Goal: Transaction & Acquisition: Purchase product/service

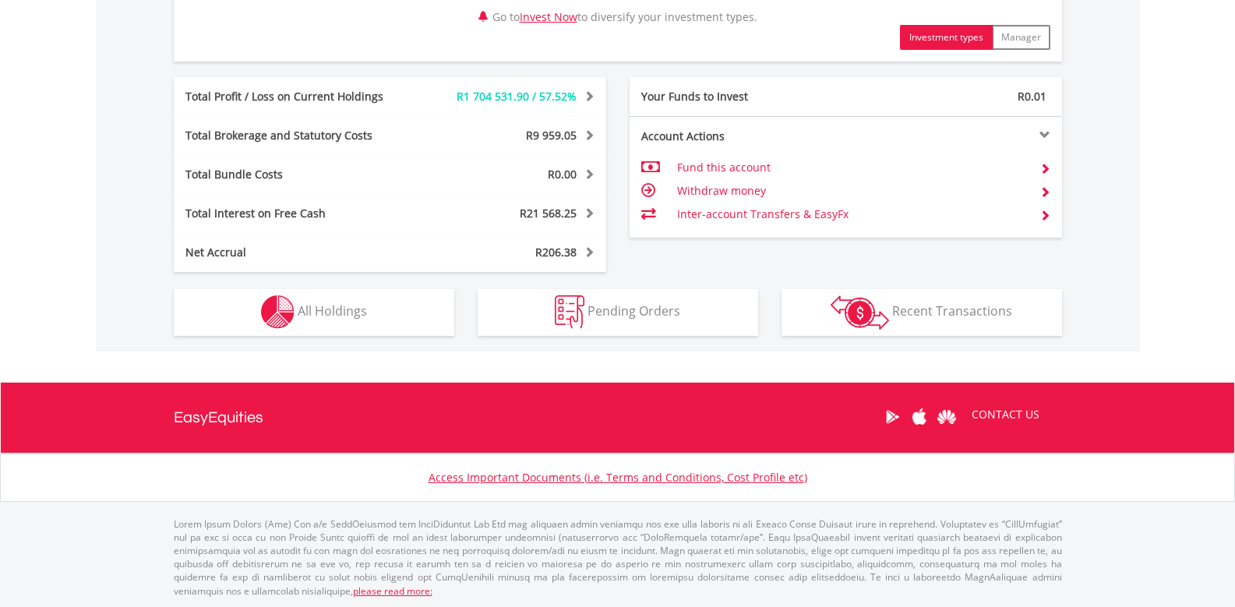
scroll to position [836, 0]
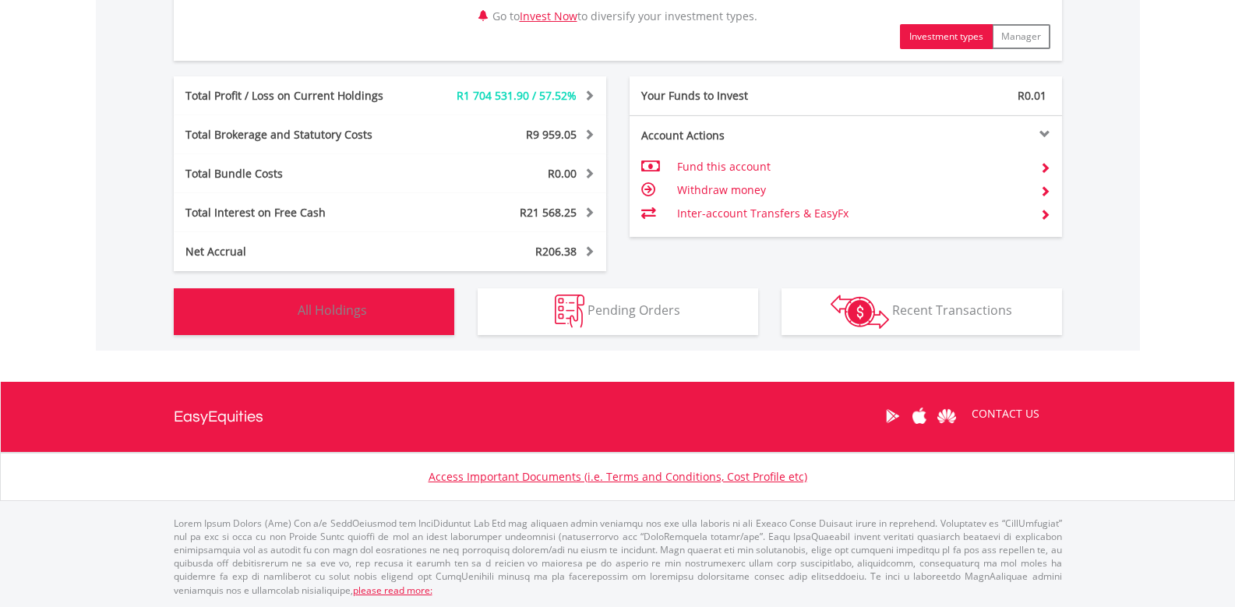
click at [358, 323] on button "Holdings All Holdings" at bounding box center [314, 311] width 281 height 47
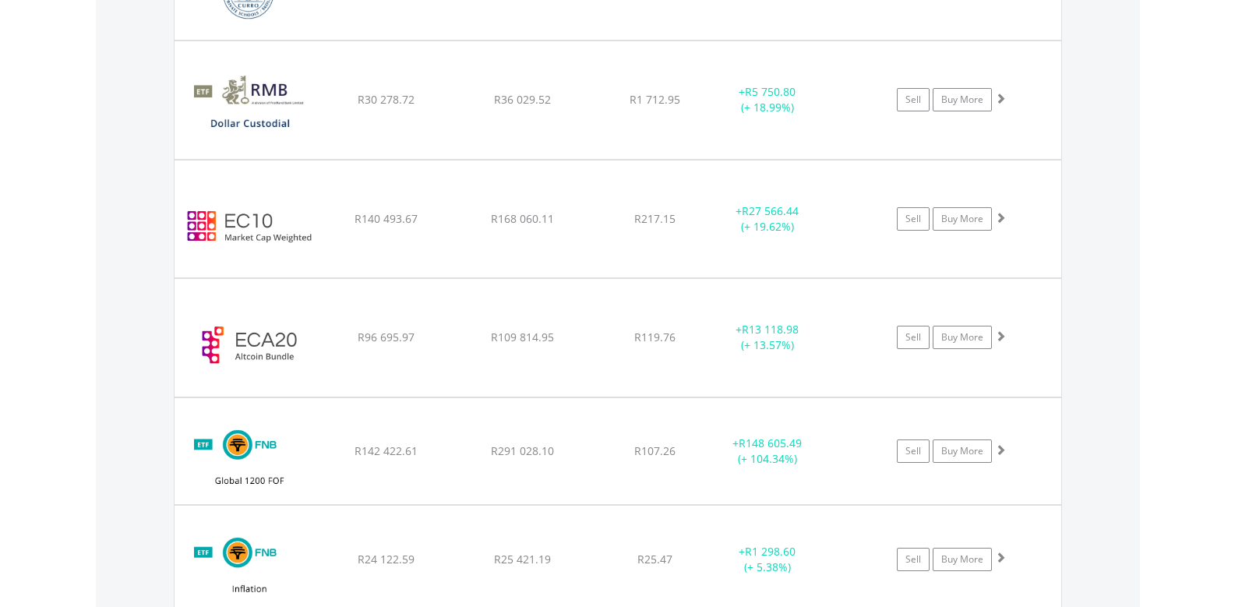
scroll to position [2855, 0]
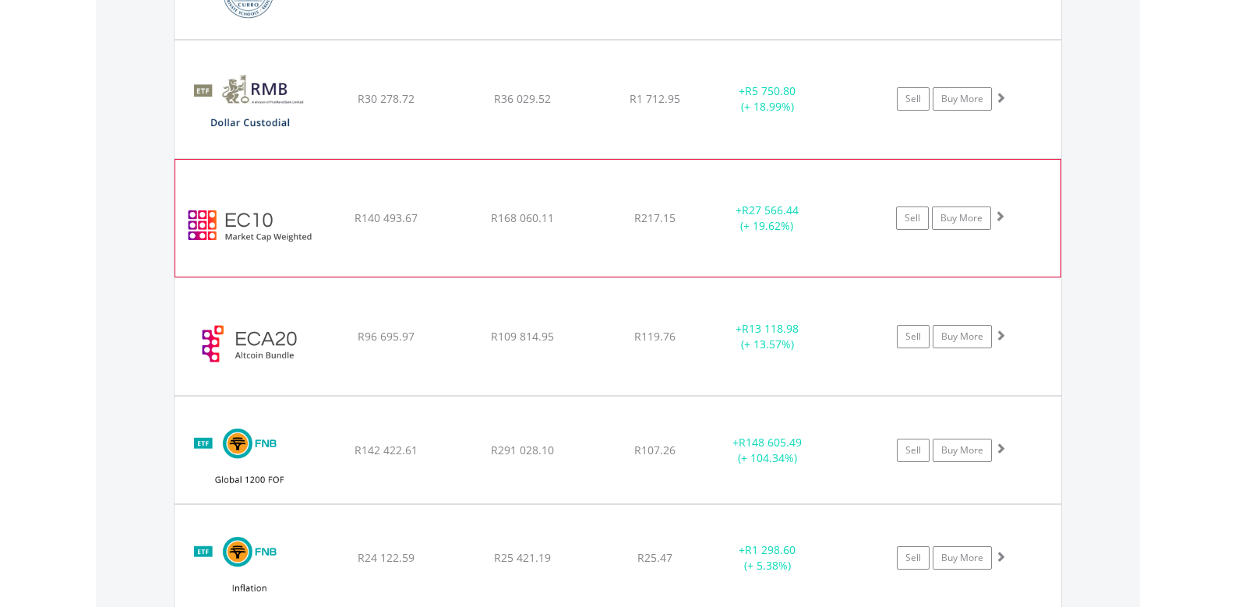
click at [1001, 219] on span at bounding box center [999, 215] width 11 height 11
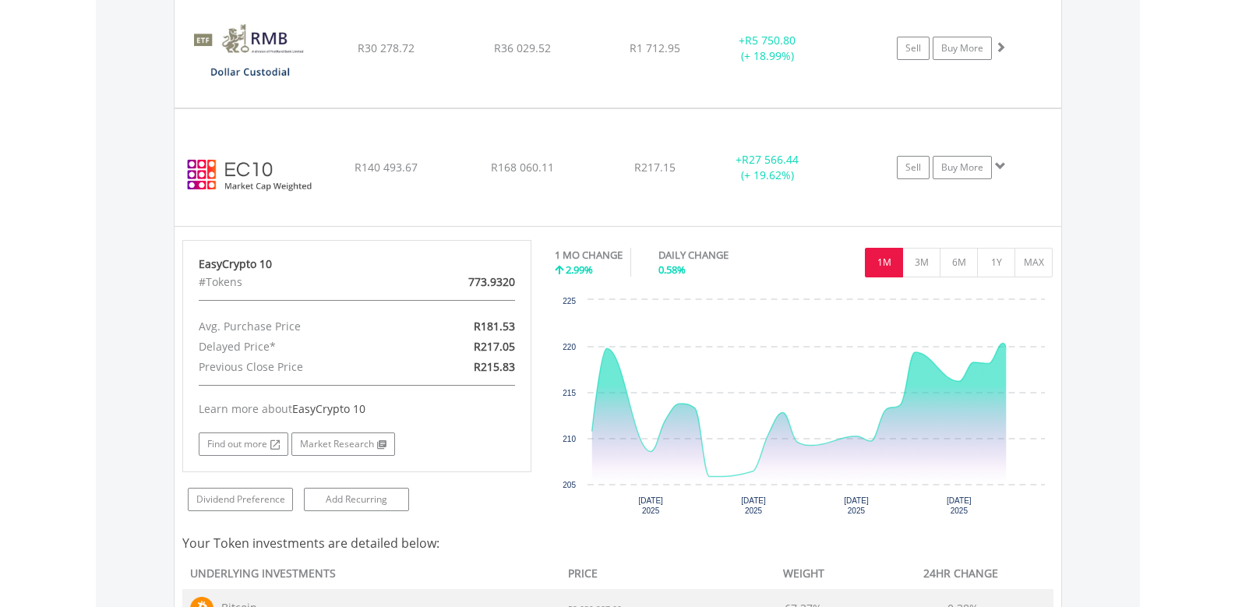
scroll to position [2933, 0]
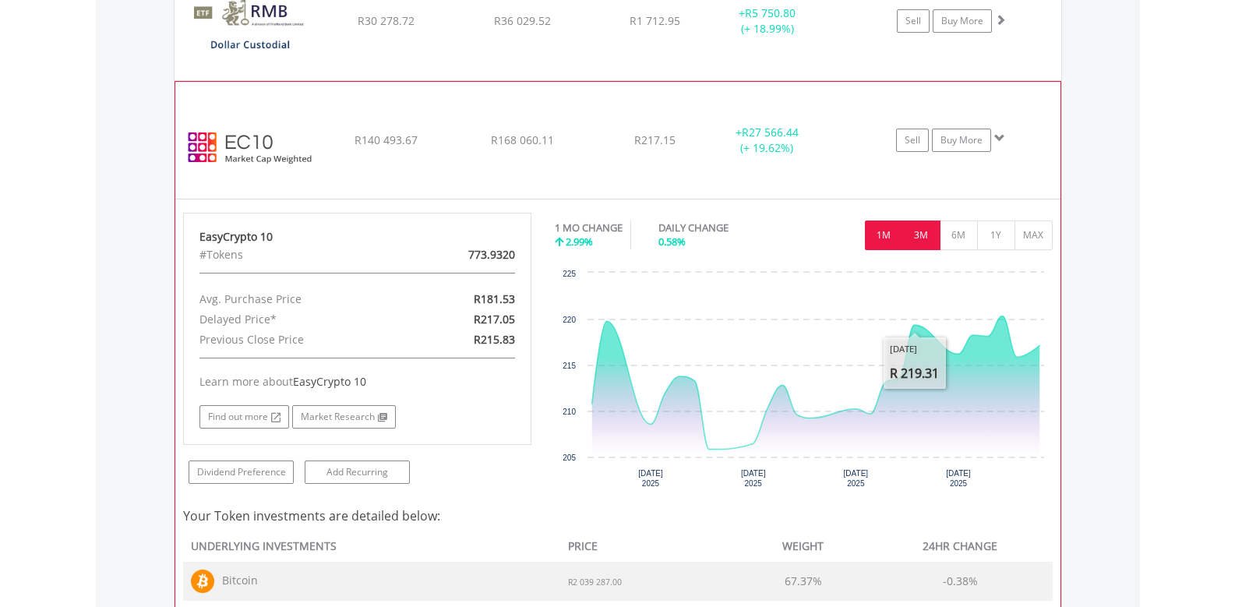
click at [931, 236] on button "3M" at bounding box center [922, 236] width 38 height 30
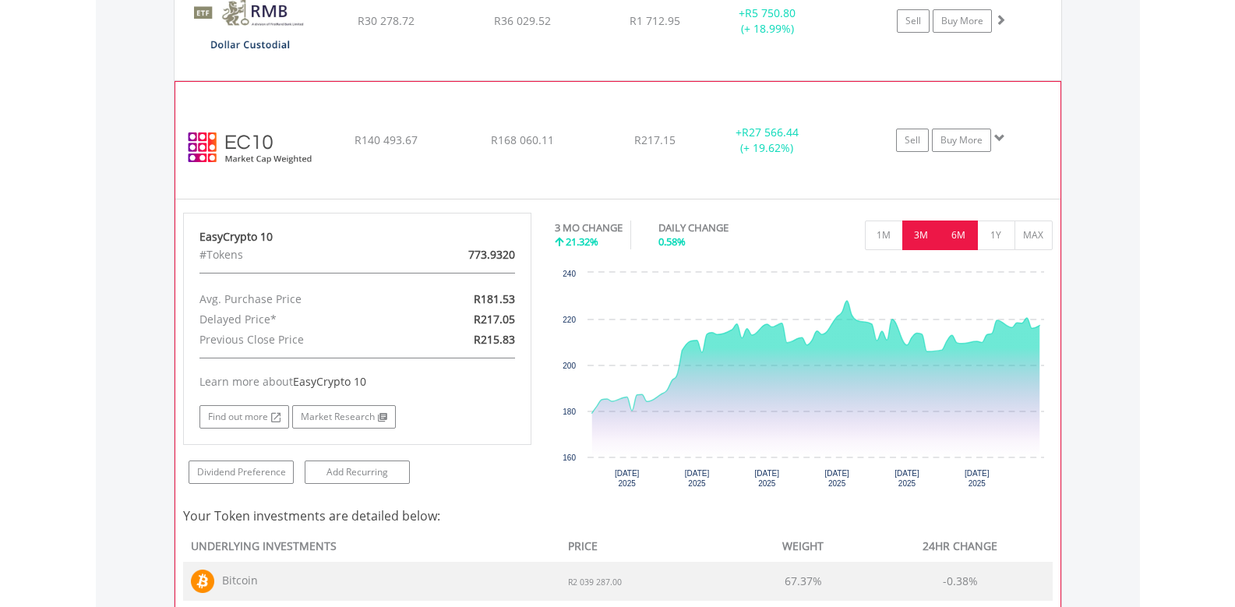
click at [962, 243] on button "6M" at bounding box center [959, 236] width 38 height 30
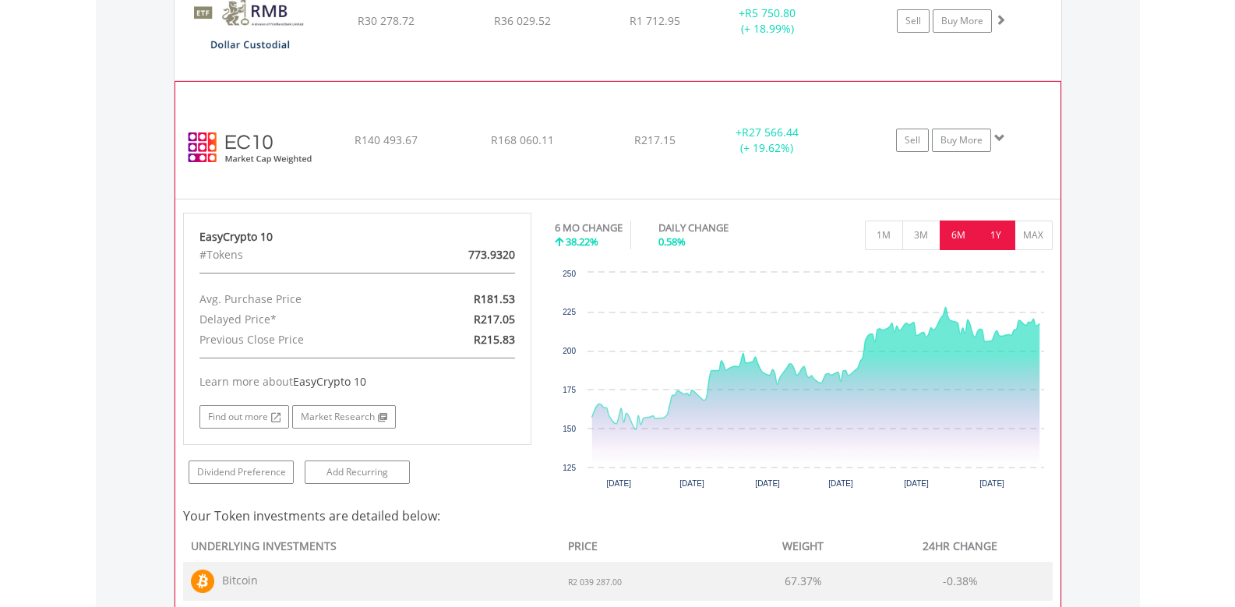
click at [1008, 242] on button "1Y" at bounding box center [996, 236] width 38 height 30
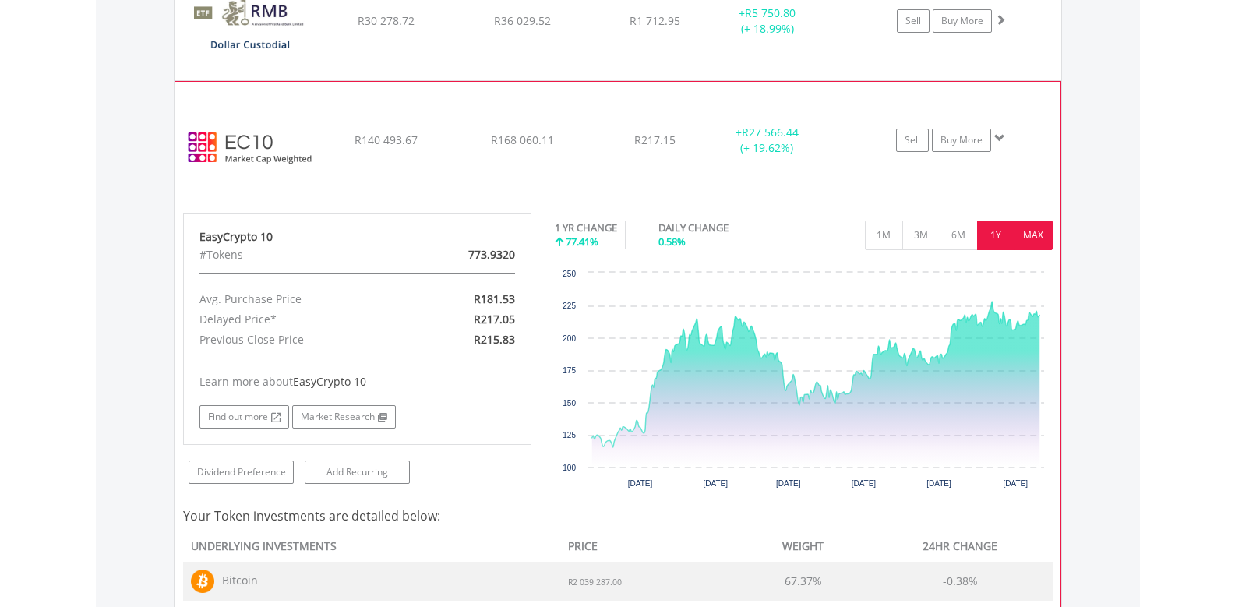
click at [1033, 245] on button "MAX" at bounding box center [1034, 236] width 38 height 30
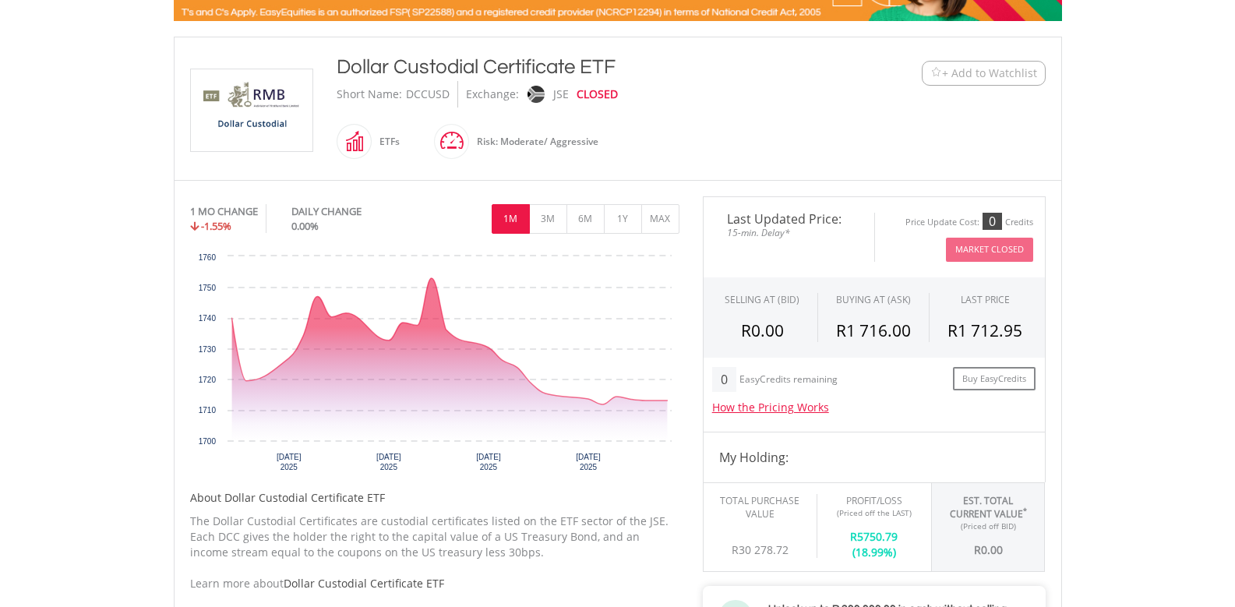
scroll to position [390, 0]
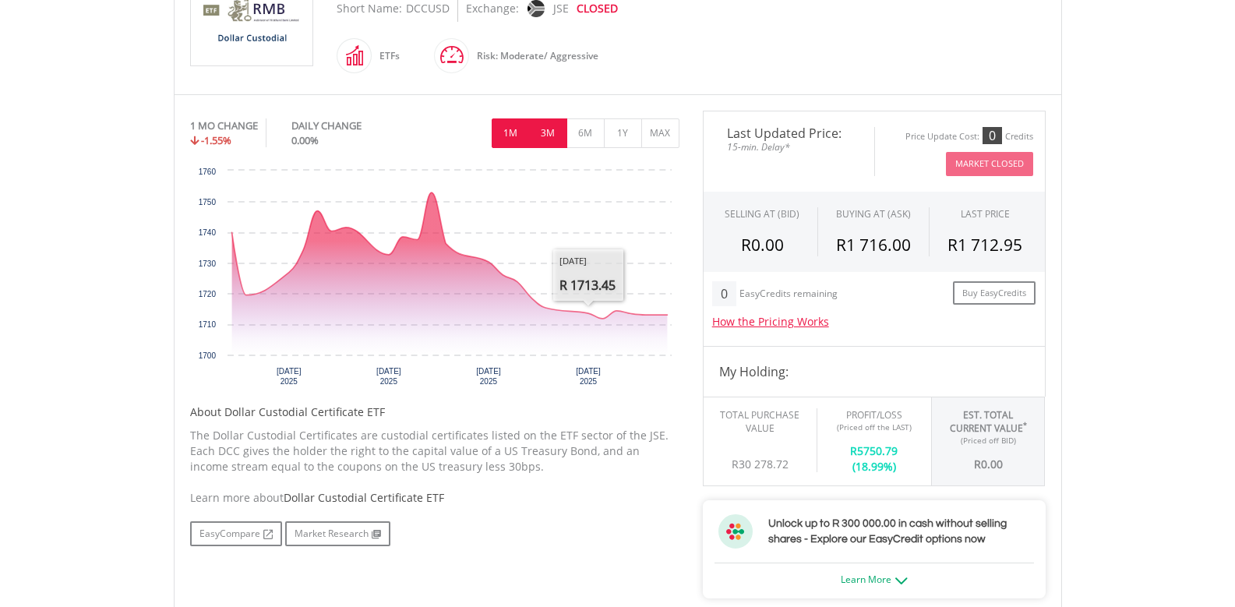
click at [556, 147] on button "3M" at bounding box center [548, 133] width 38 height 30
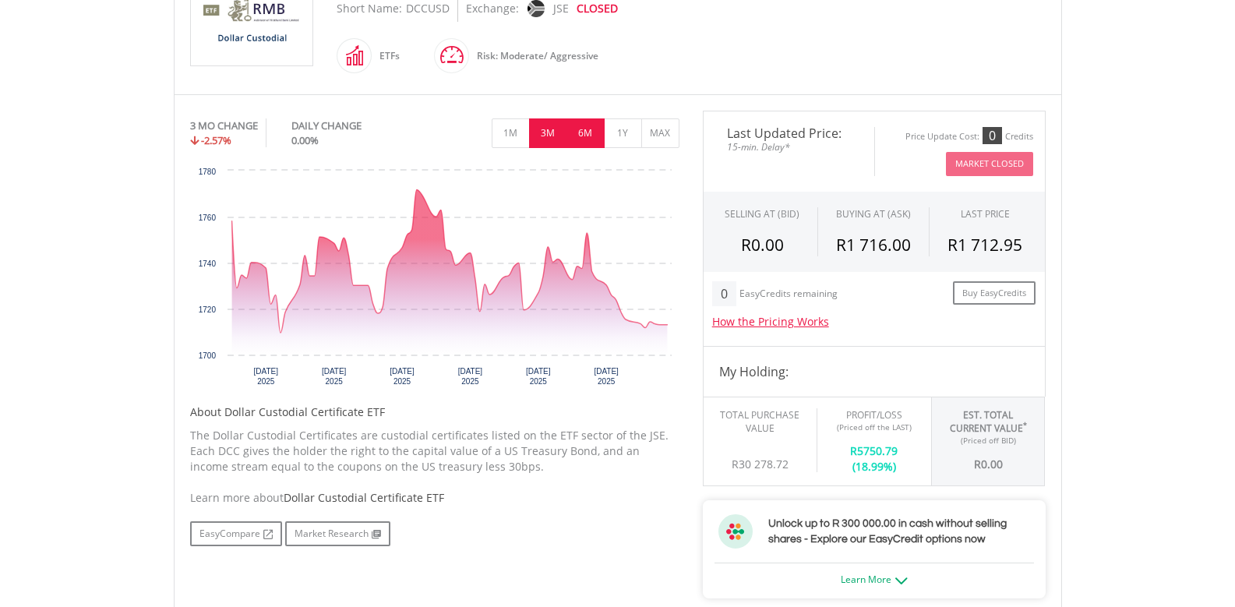
click at [582, 139] on button "6M" at bounding box center [586, 133] width 38 height 30
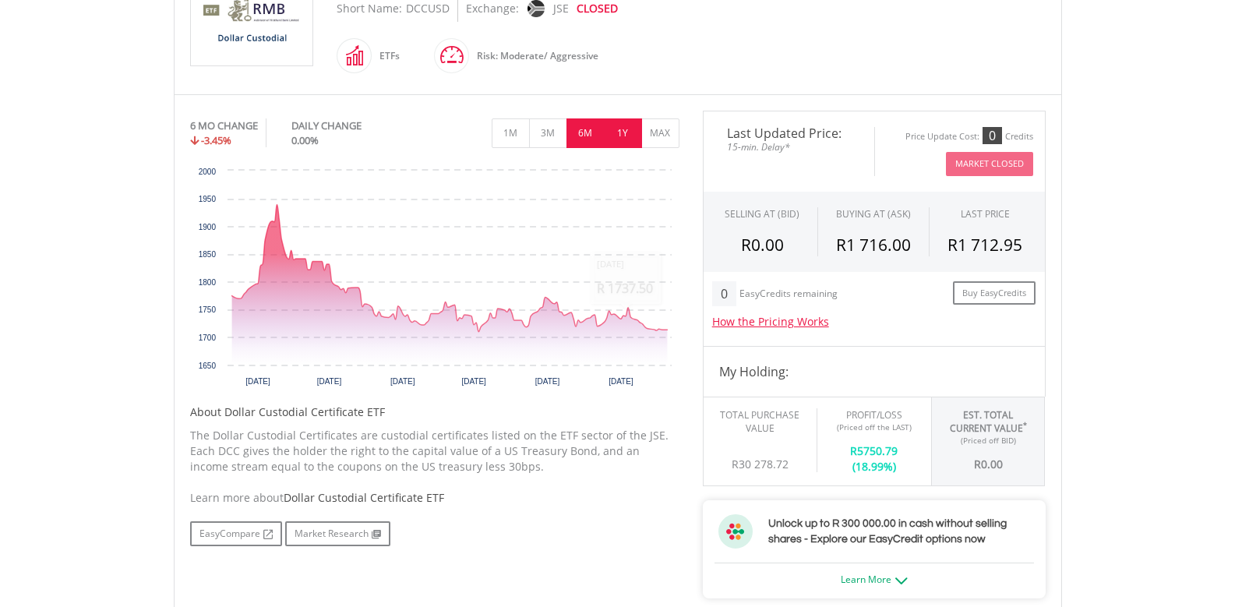
click at [626, 140] on button "1Y" at bounding box center [623, 133] width 38 height 30
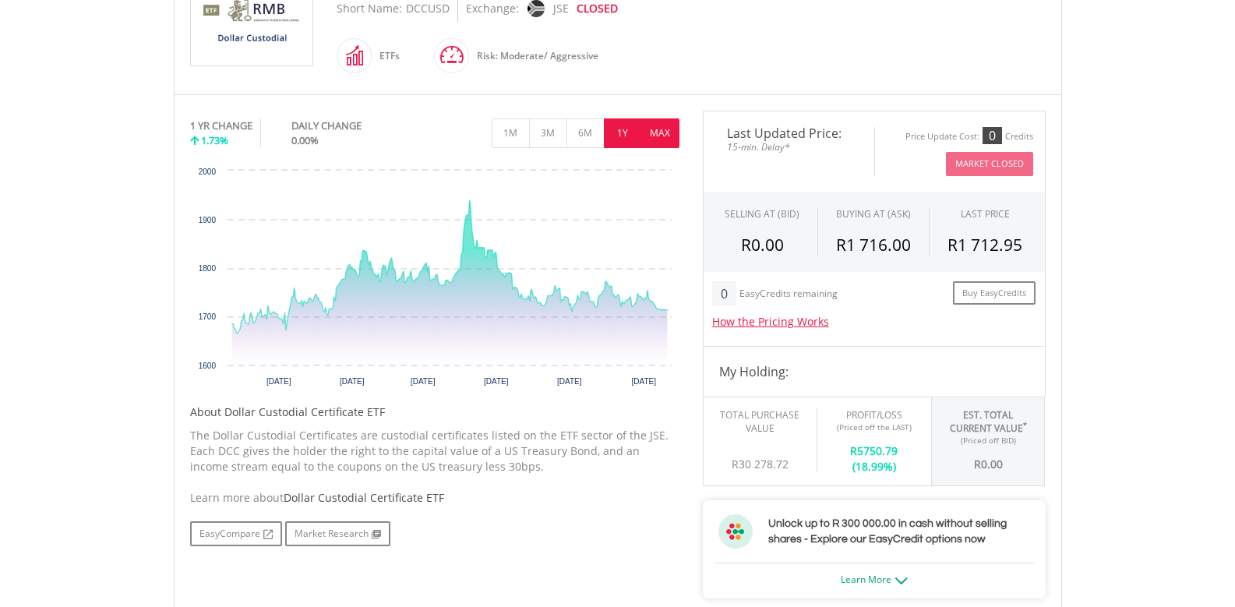
drag, startPoint x: 669, startPoint y: 135, endPoint x: 903, endPoint y: 363, distance: 326.3
click at [669, 136] on button "MAX" at bounding box center [660, 133] width 38 height 30
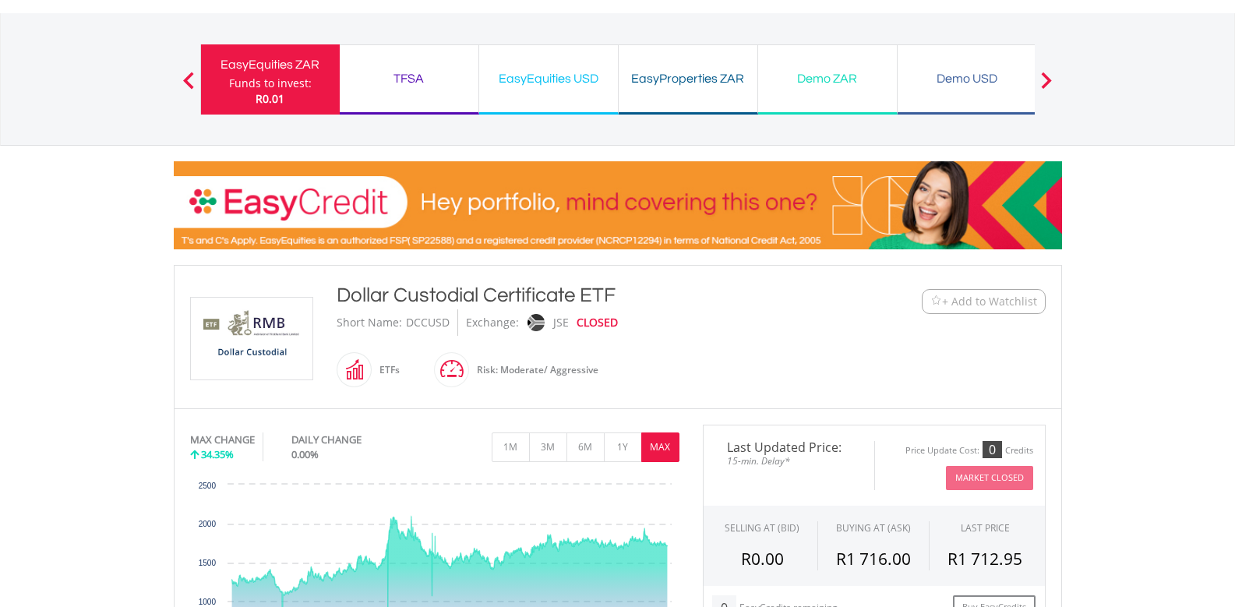
scroll to position [0, 0]
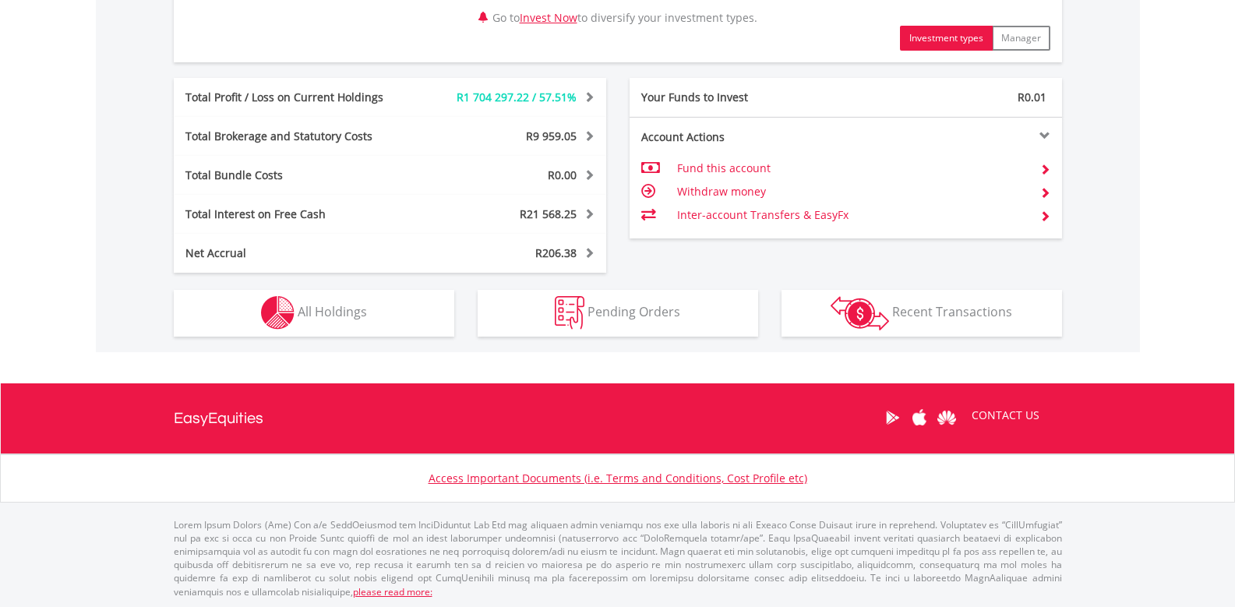
scroll to position [836, 0]
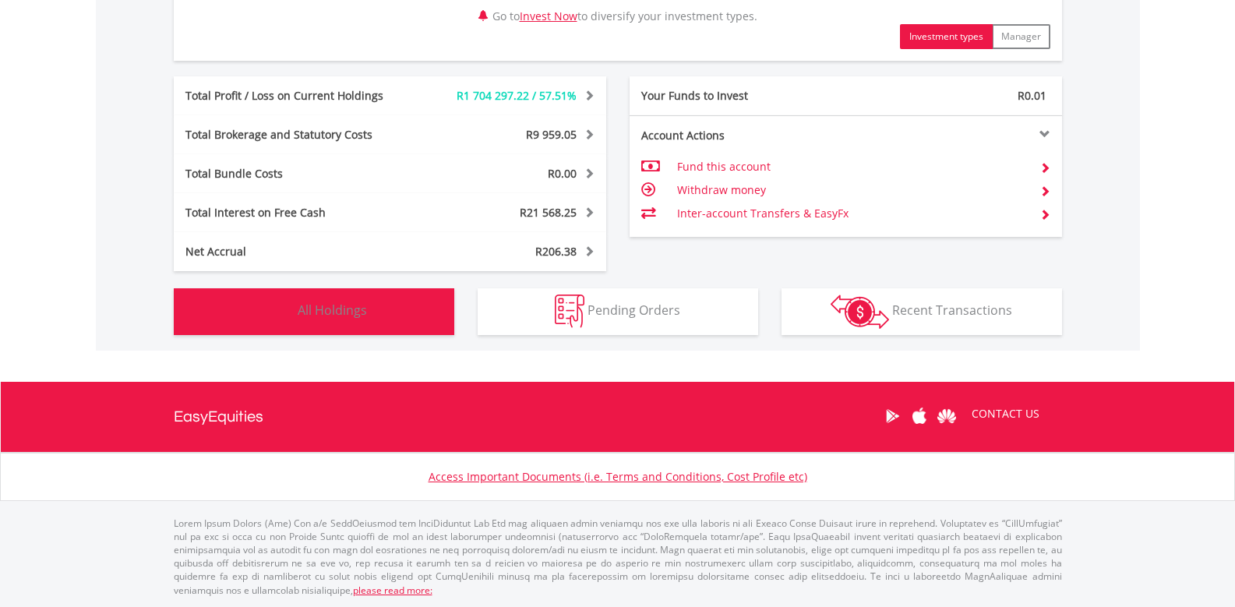
click at [365, 298] on button "Holdings All Holdings" at bounding box center [314, 311] width 281 height 47
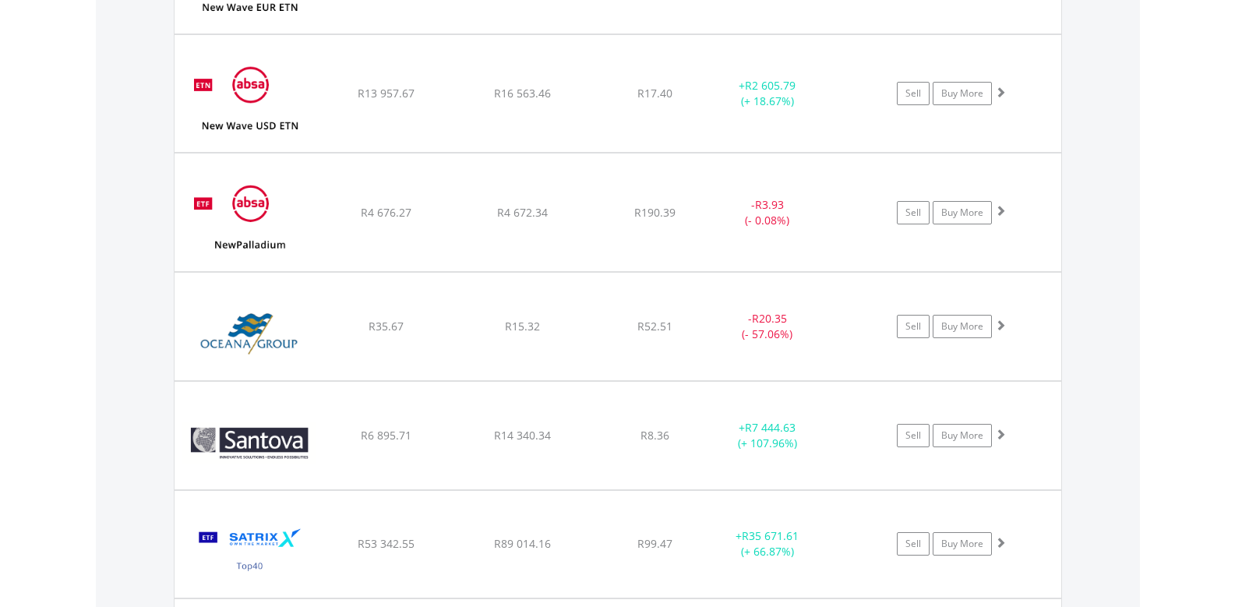
scroll to position [4336, 0]
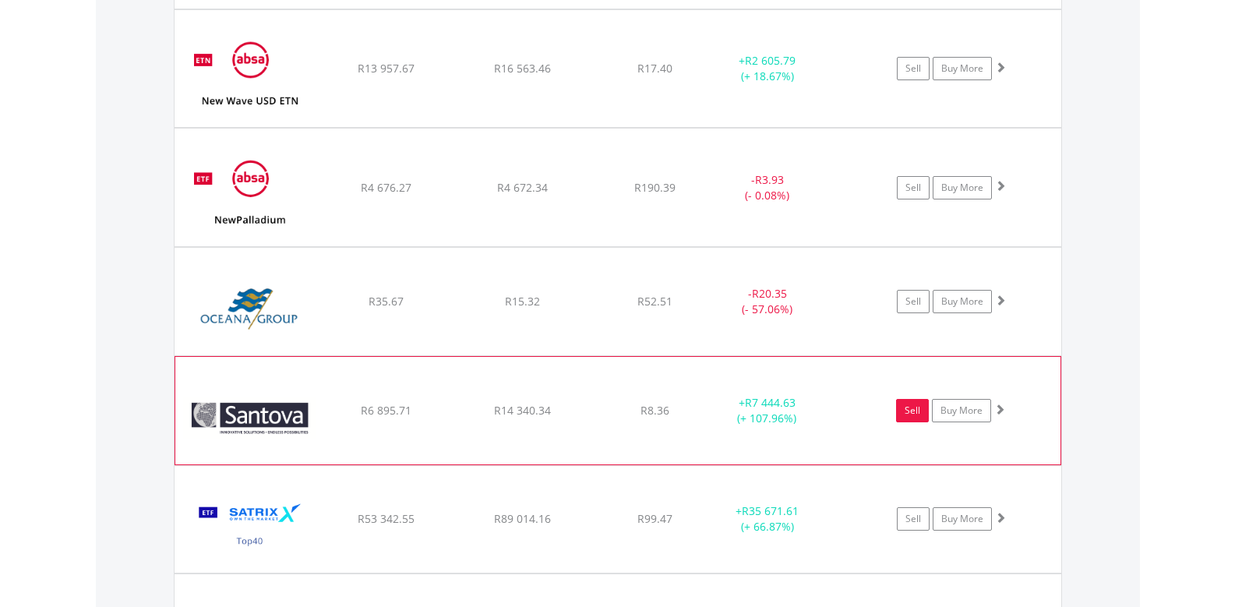
click at [908, 406] on link "Sell" at bounding box center [912, 410] width 33 height 23
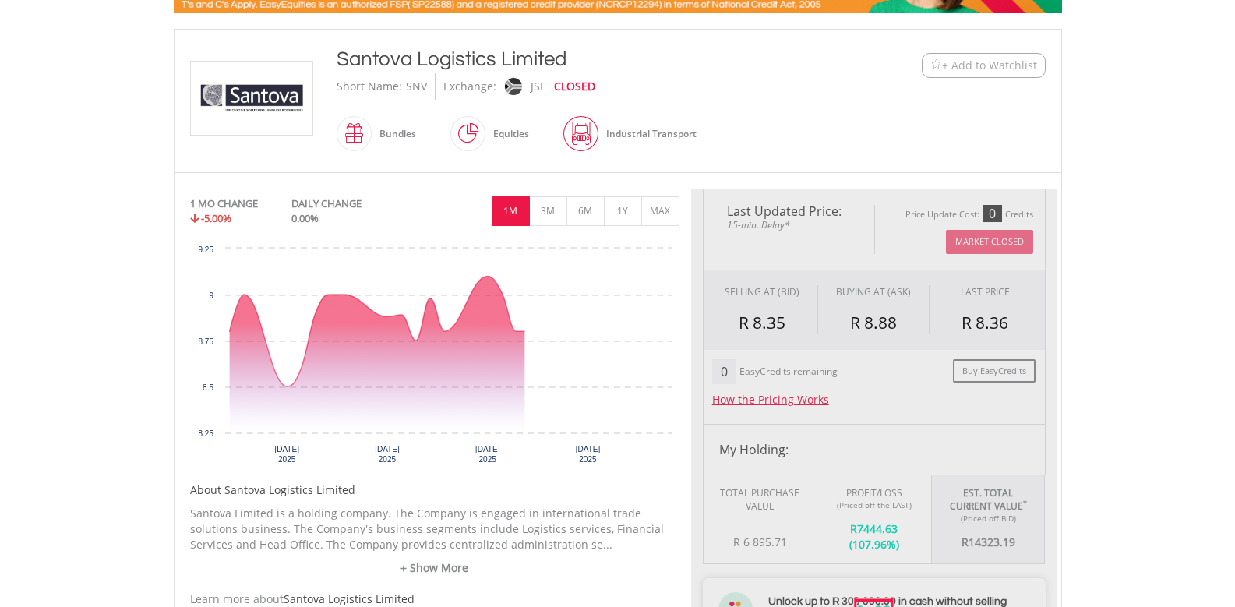
scroll to position [390, 0]
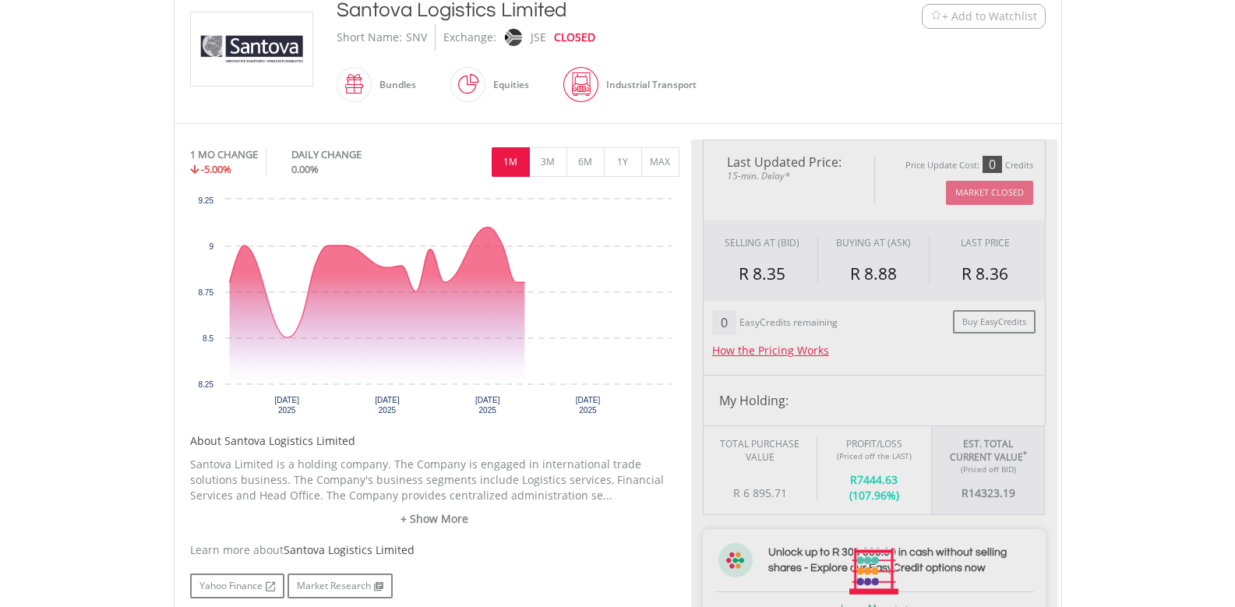
type input "********"
type input "******"
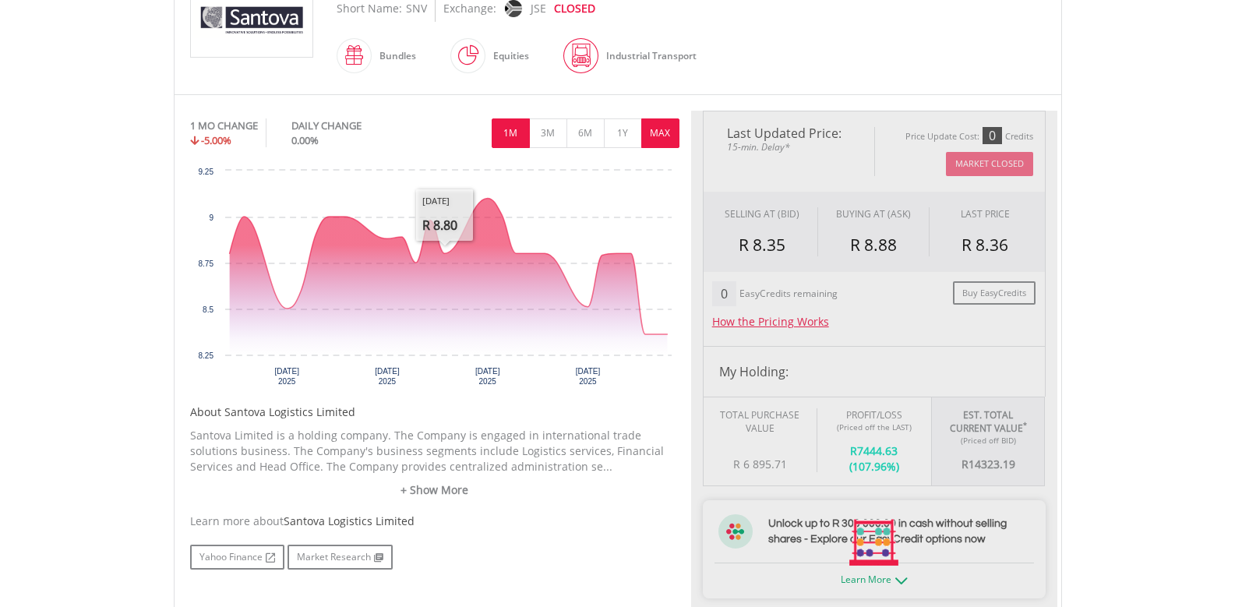
drag, startPoint x: 666, startPoint y: 132, endPoint x: 695, endPoint y: 157, distance: 38.7
click at [664, 134] on button "MAX" at bounding box center [660, 133] width 38 height 30
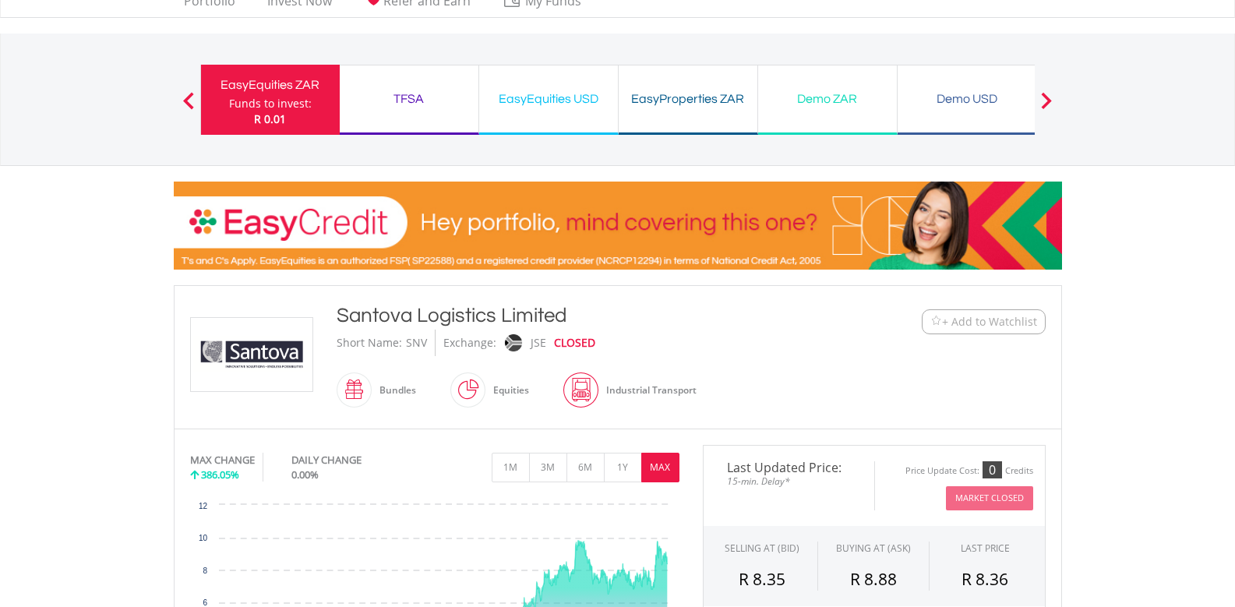
scroll to position [0, 0]
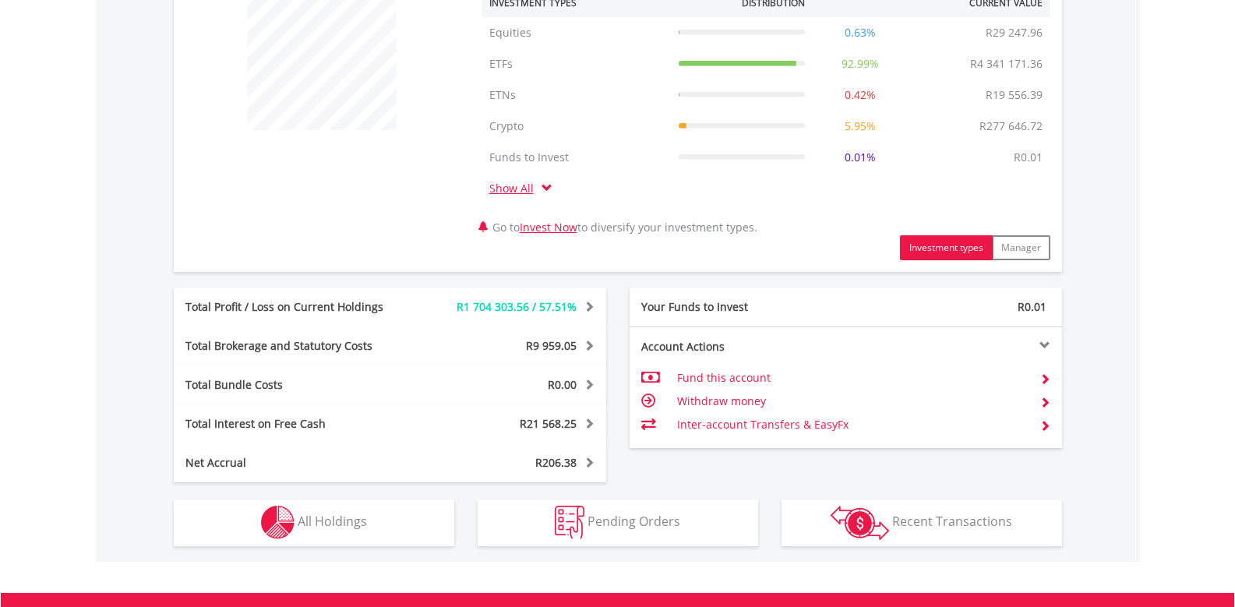
scroll to position [836, 0]
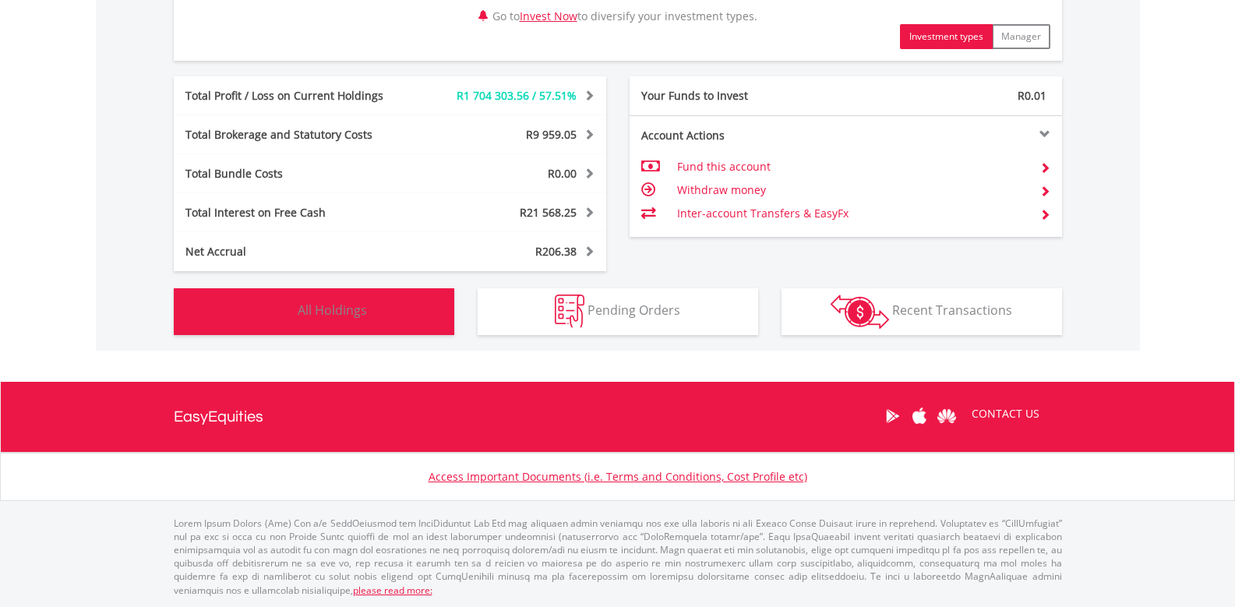
click at [256, 329] on button "Holdings All Holdings" at bounding box center [314, 311] width 281 height 47
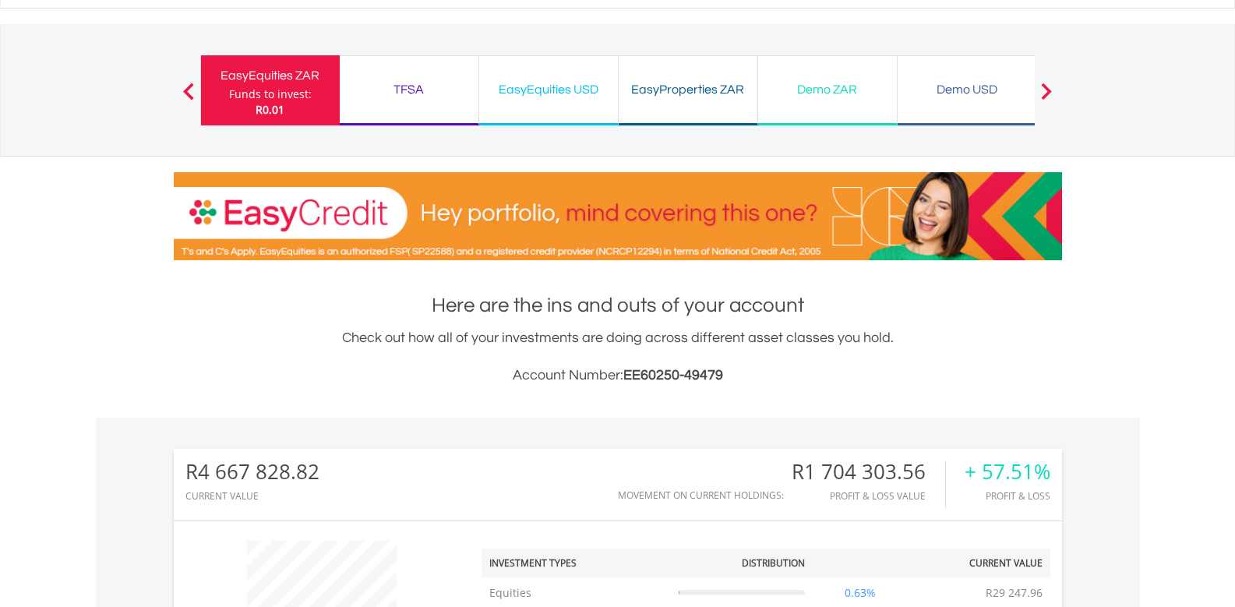
scroll to position [0, 0]
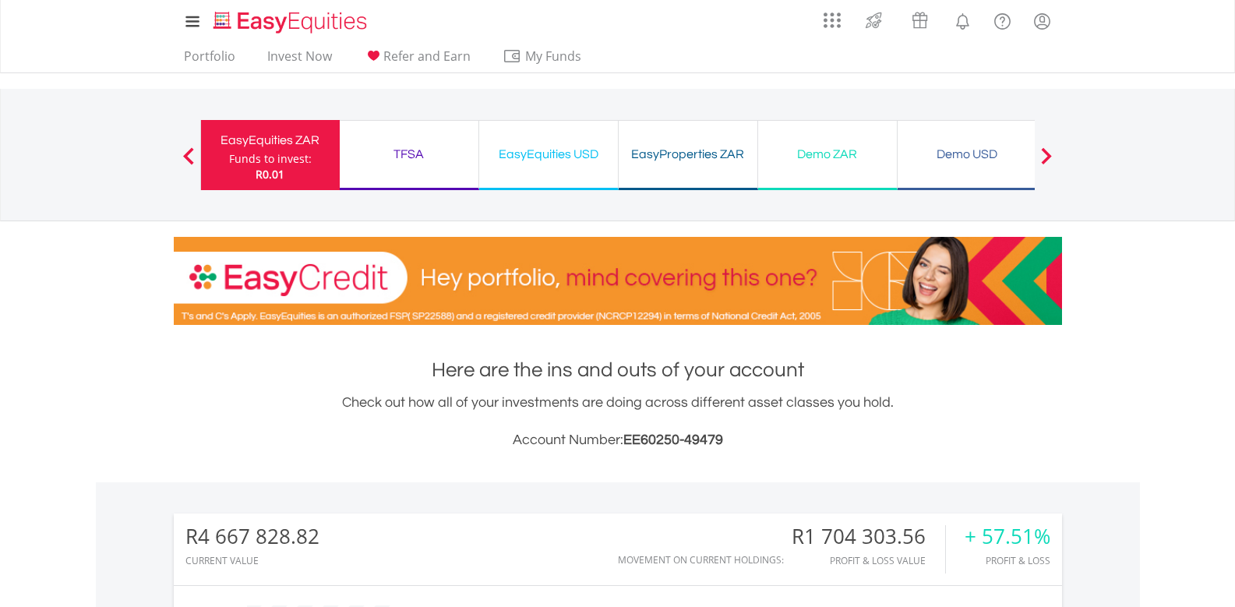
click at [399, 164] on div "TFSA" at bounding box center [409, 154] width 120 height 22
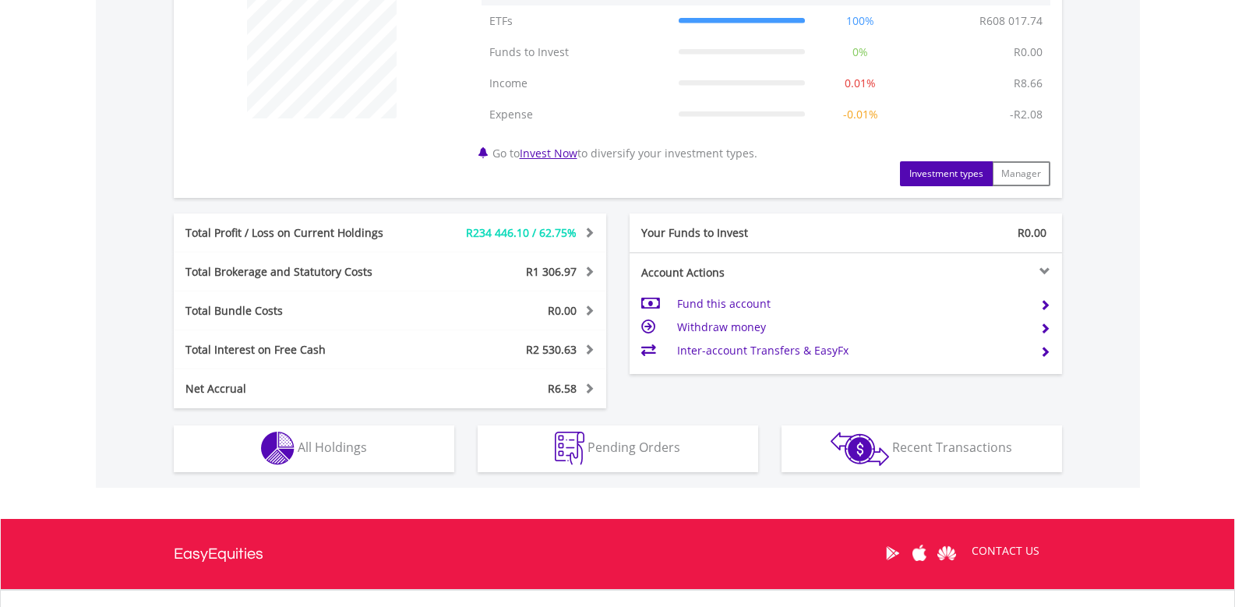
scroll to position [774, 0]
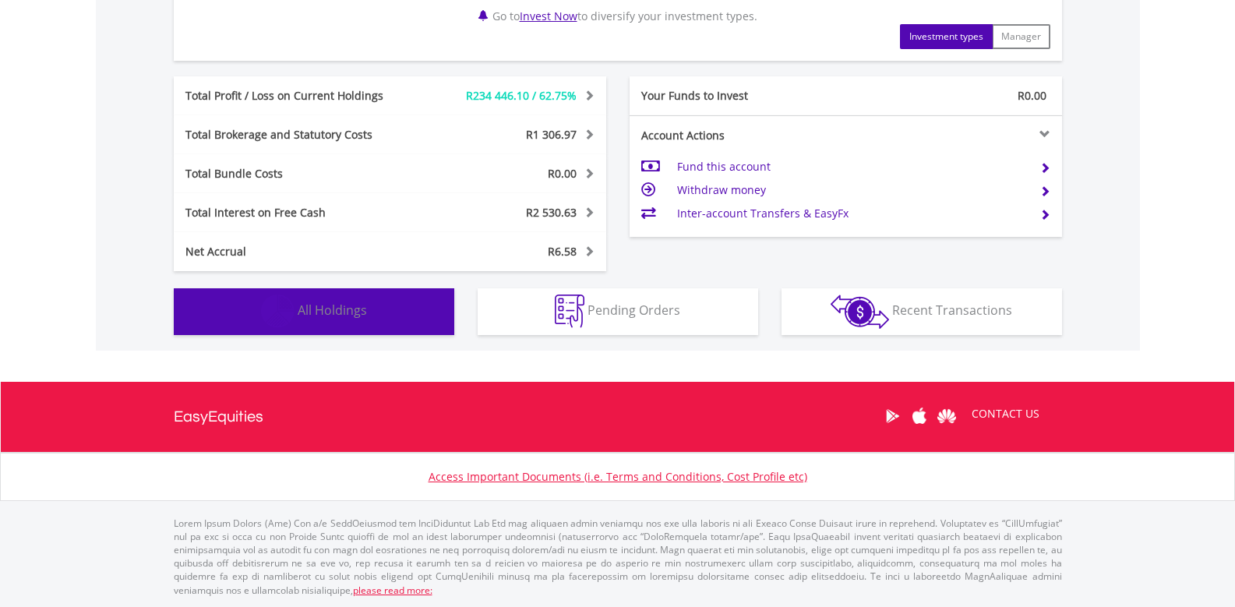
click at [284, 303] on img "button" at bounding box center [278, 312] width 34 height 34
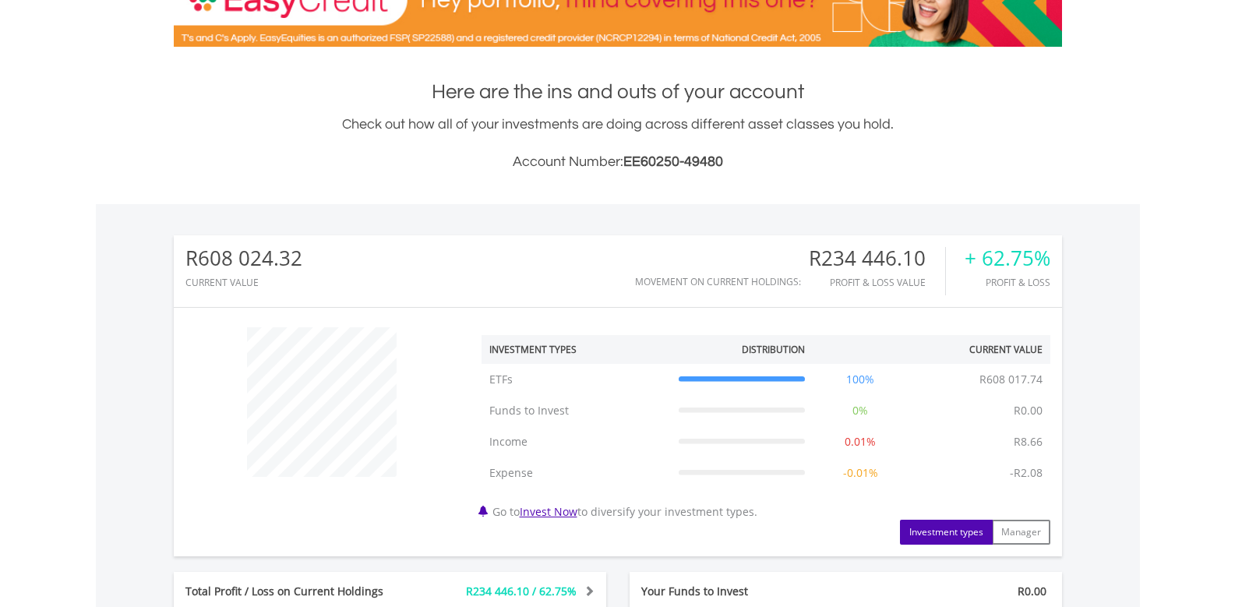
scroll to position [10, 0]
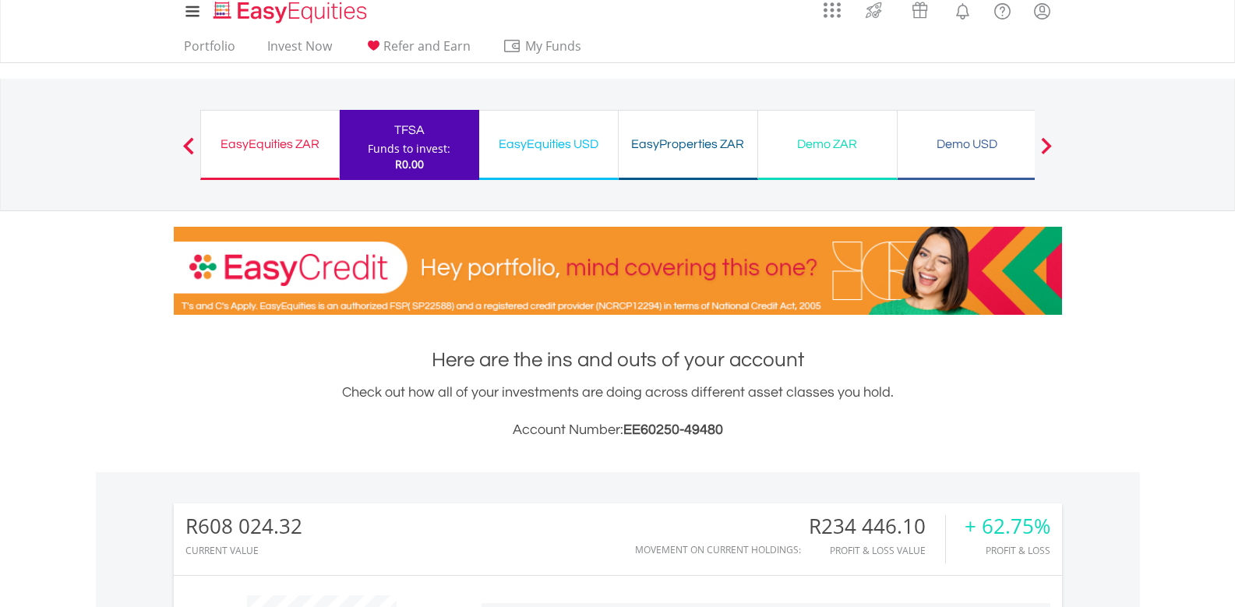
click at [295, 163] on div "EasyEquities ZAR Funds to invest: R0.00" at bounding box center [270, 145] width 140 height 70
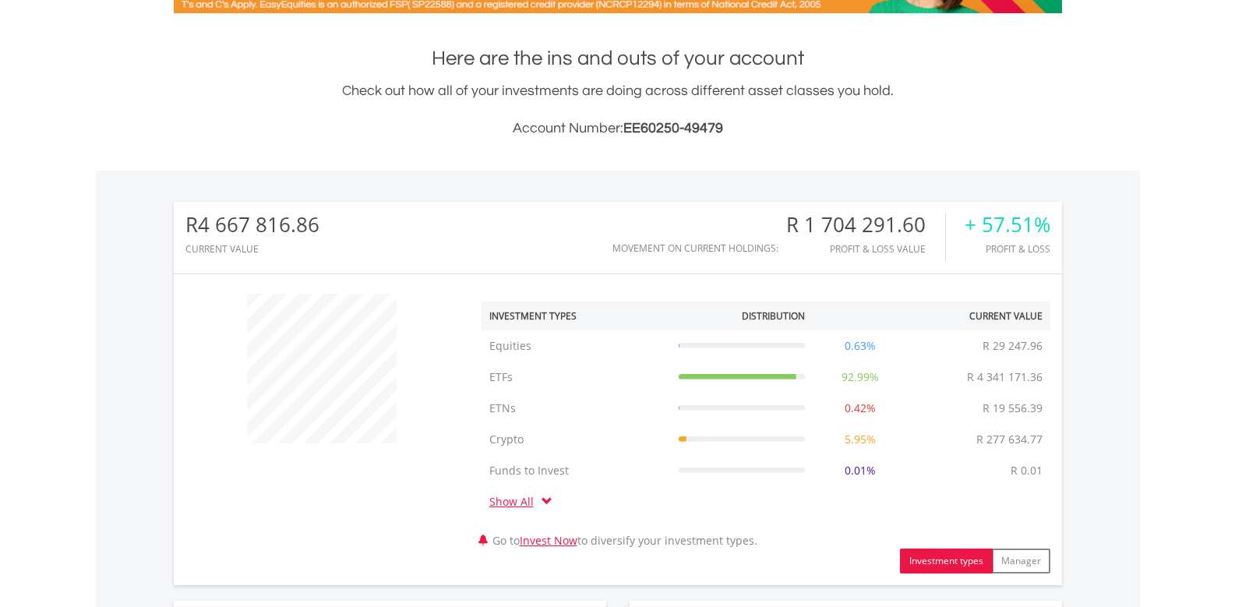
scroll to position [779, 0]
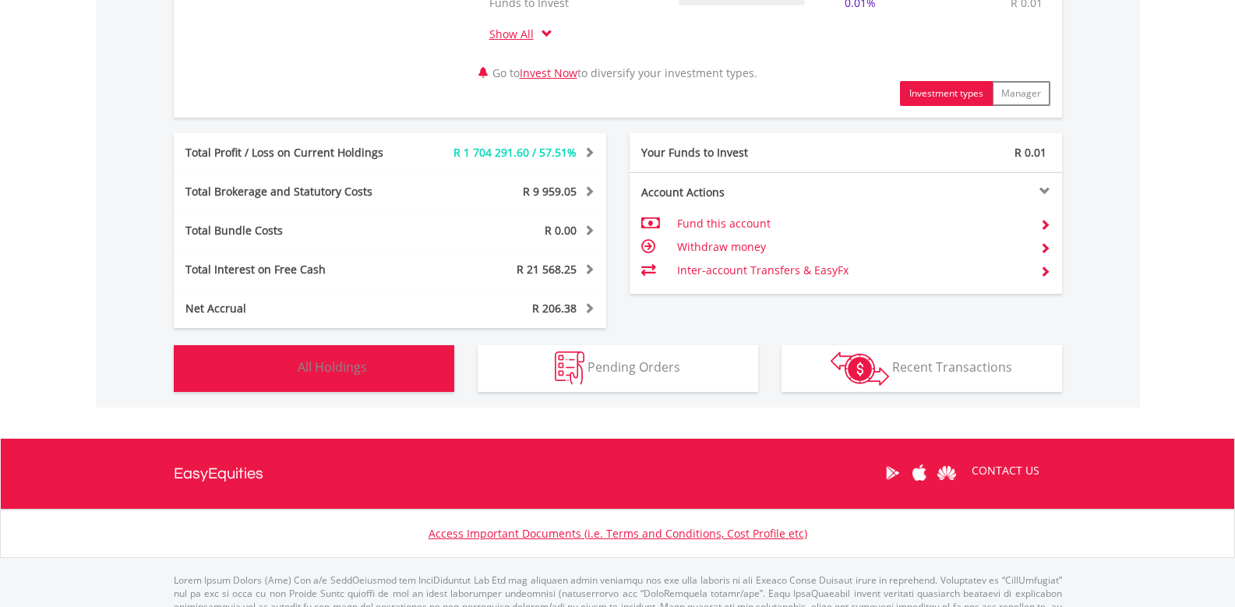
click at [396, 375] on button "Holdings All Holdings" at bounding box center [314, 368] width 281 height 47
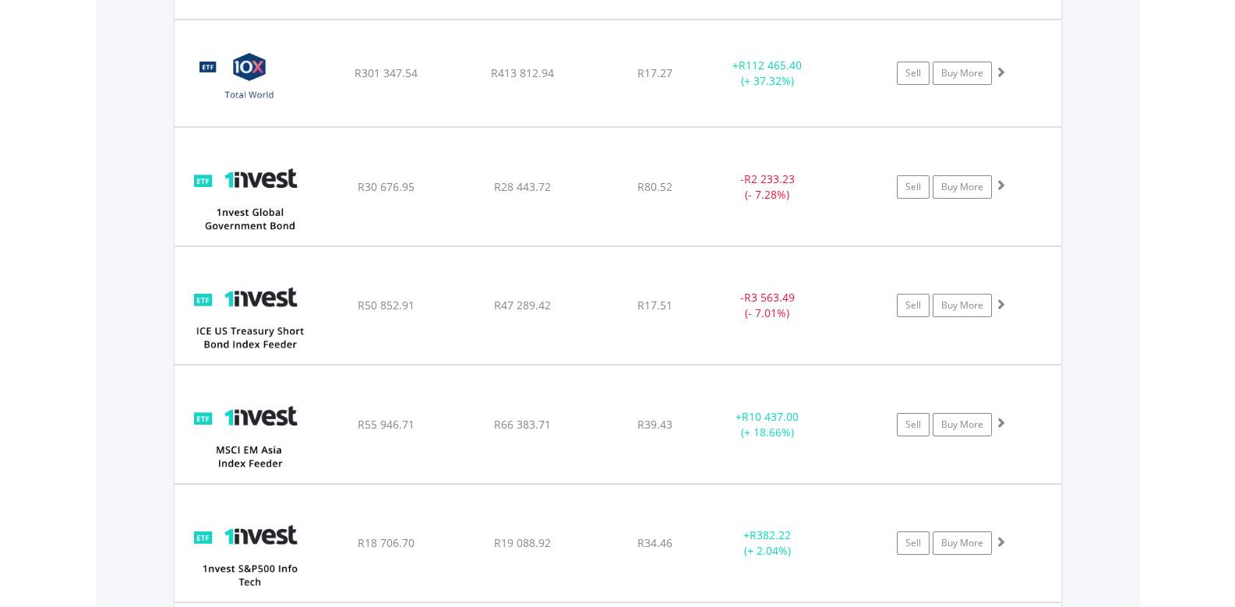
scroll to position [1920, 0]
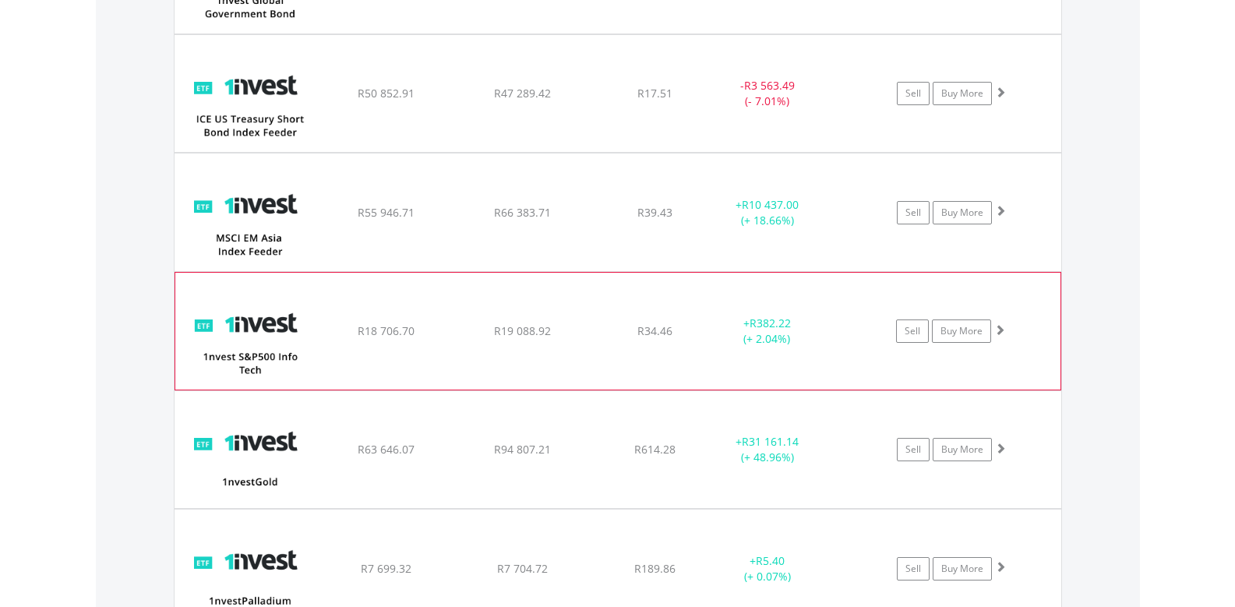
click at [999, 331] on span at bounding box center [999, 329] width 11 height 11
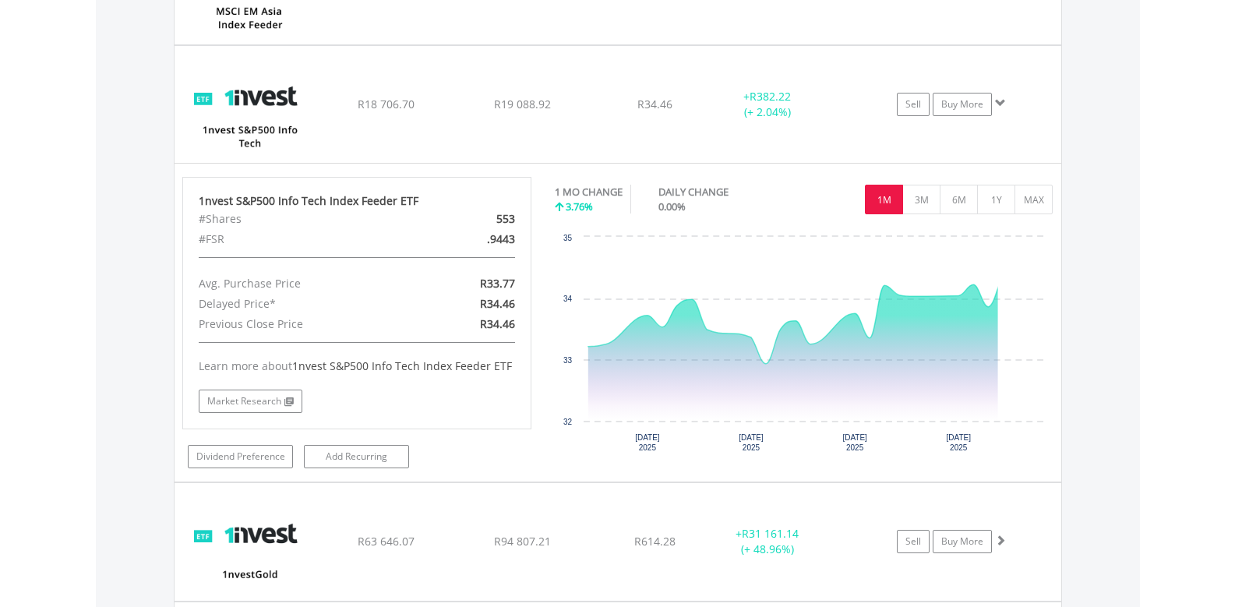
scroll to position [2153, 0]
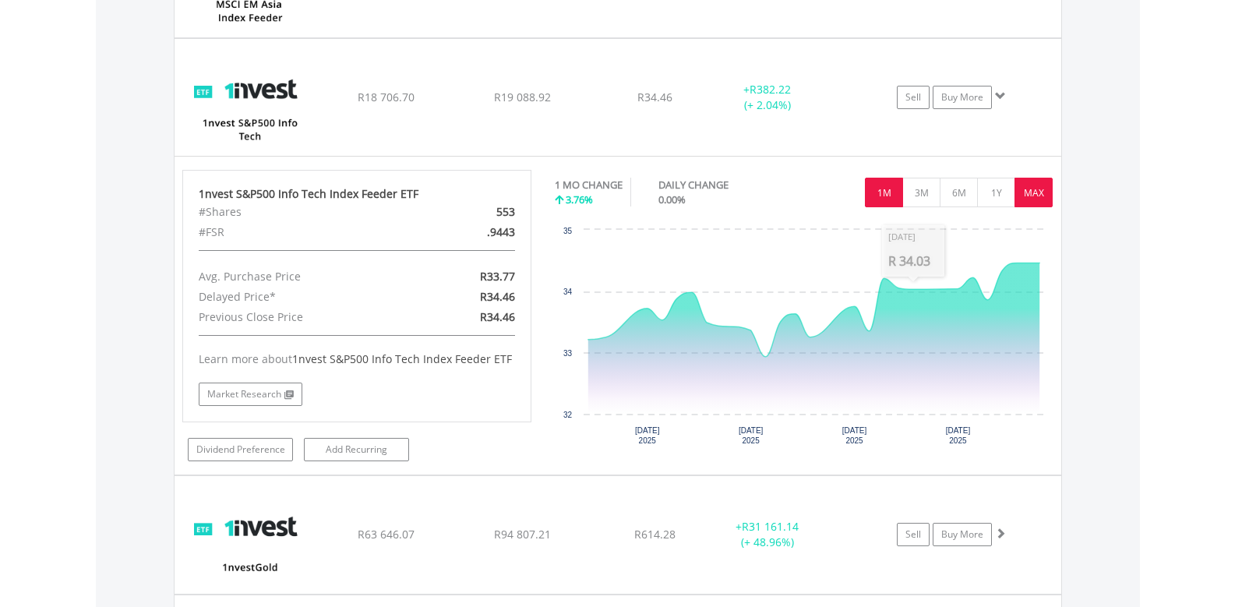
drag, startPoint x: 1046, startPoint y: 190, endPoint x: 1104, endPoint y: 185, distance: 57.9
click at [1045, 191] on button "MAX" at bounding box center [1034, 193] width 38 height 30
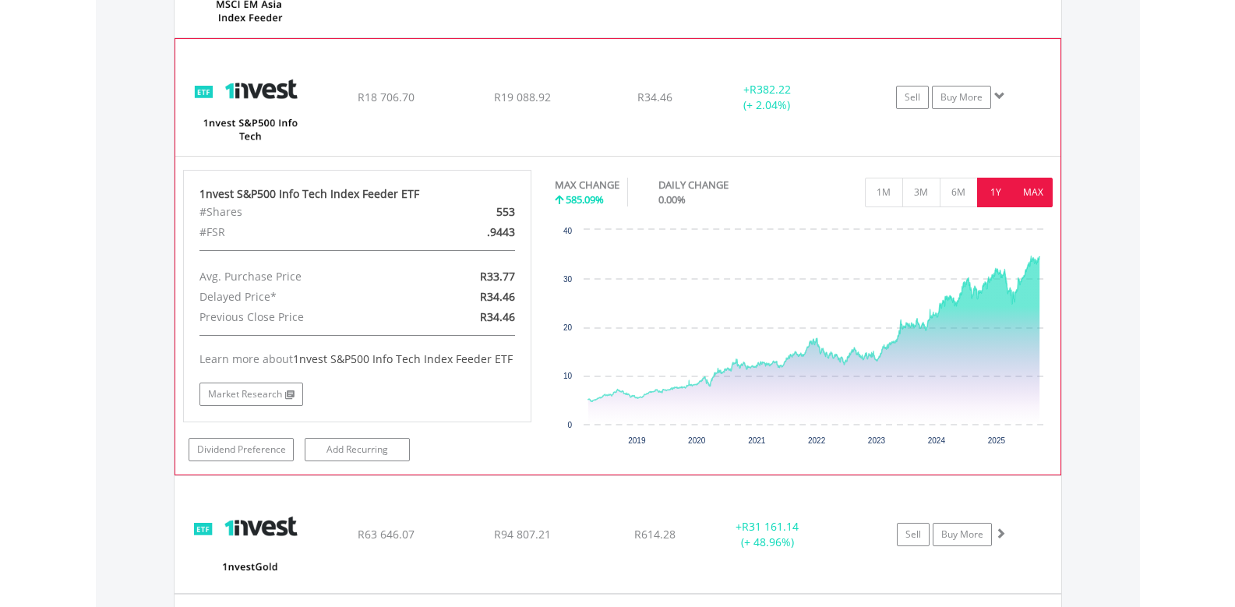
drag, startPoint x: 996, startPoint y: 203, endPoint x: 1003, endPoint y: 210, distance: 9.4
click at [995, 204] on button "1Y" at bounding box center [996, 193] width 38 height 30
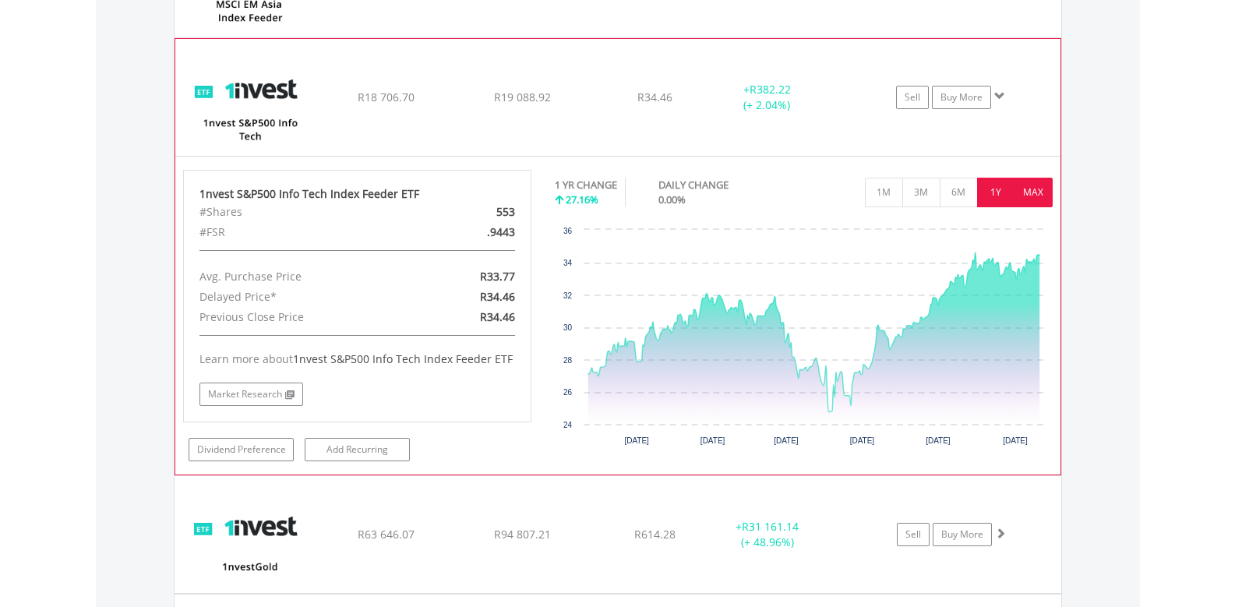
drag, startPoint x: 1031, startPoint y: 197, endPoint x: 1062, endPoint y: 213, distance: 34.9
click at [1031, 198] on button "MAX" at bounding box center [1034, 193] width 38 height 30
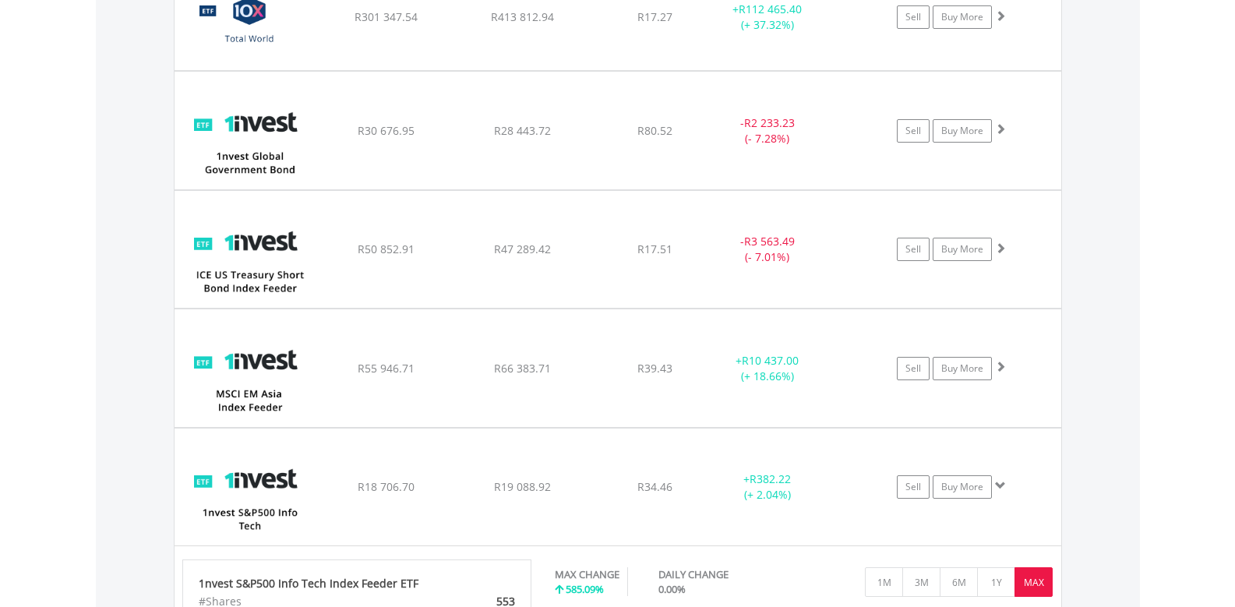
scroll to position [1998, 0]
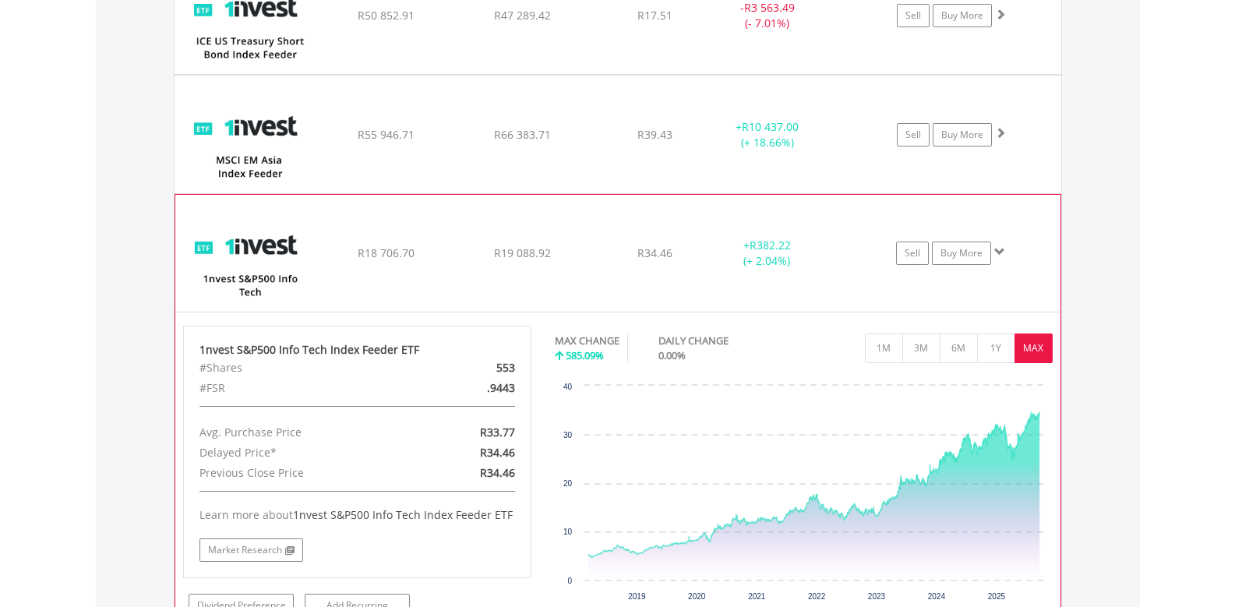
click at [1000, 253] on span at bounding box center [999, 251] width 11 height 11
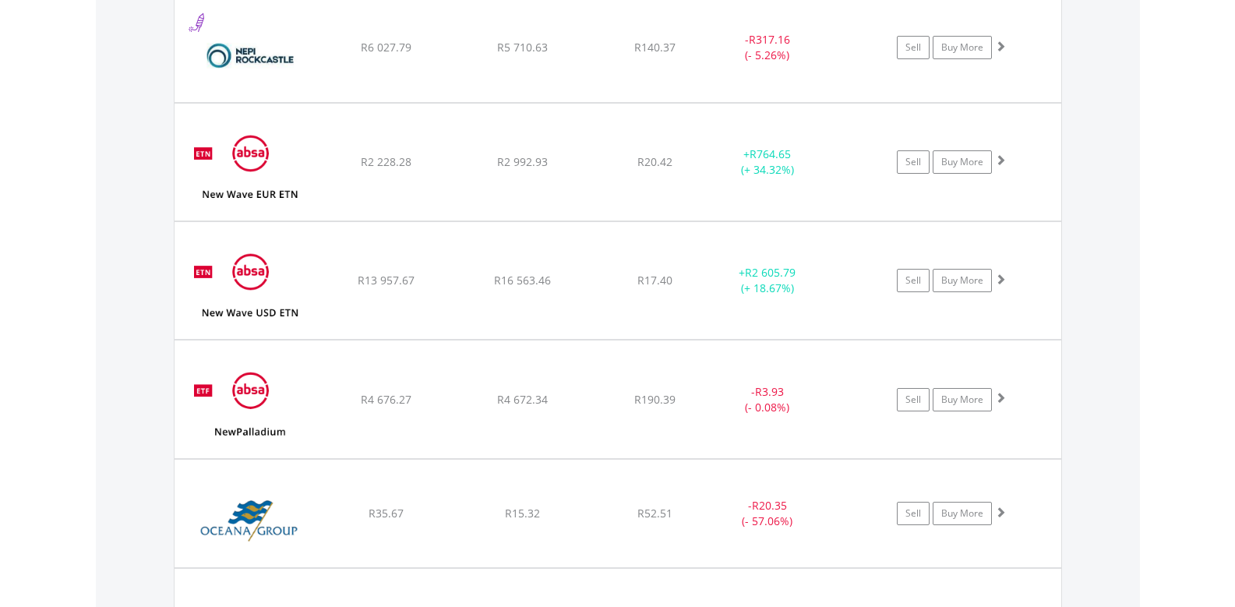
scroll to position [4102, 0]
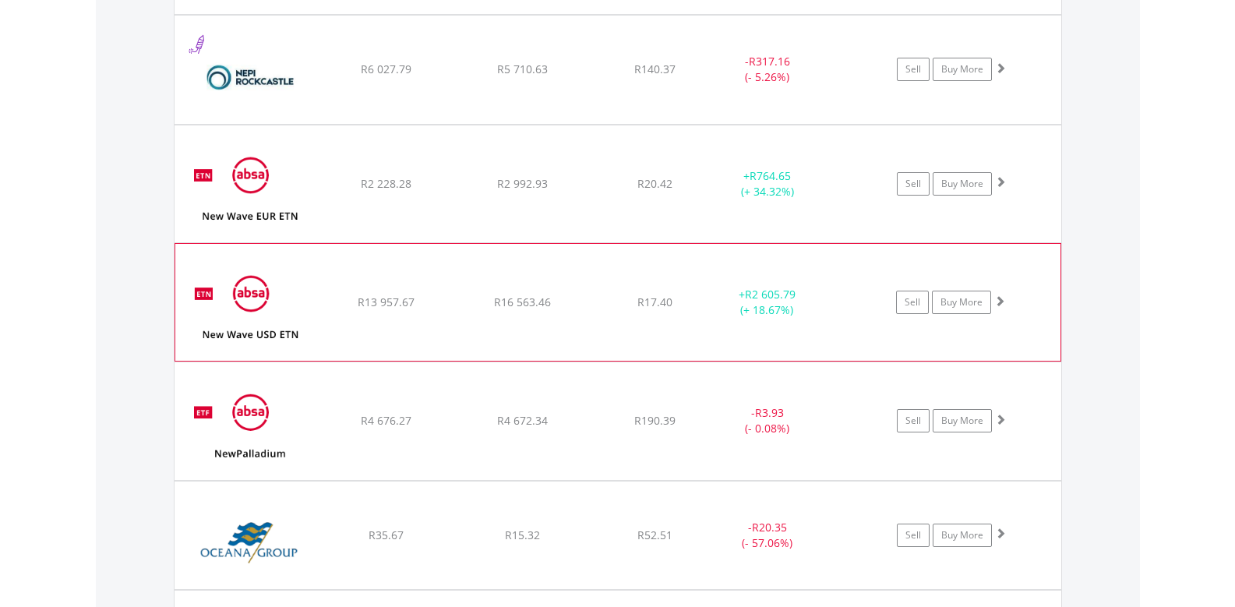
click at [1001, 299] on span at bounding box center [999, 300] width 11 height 11
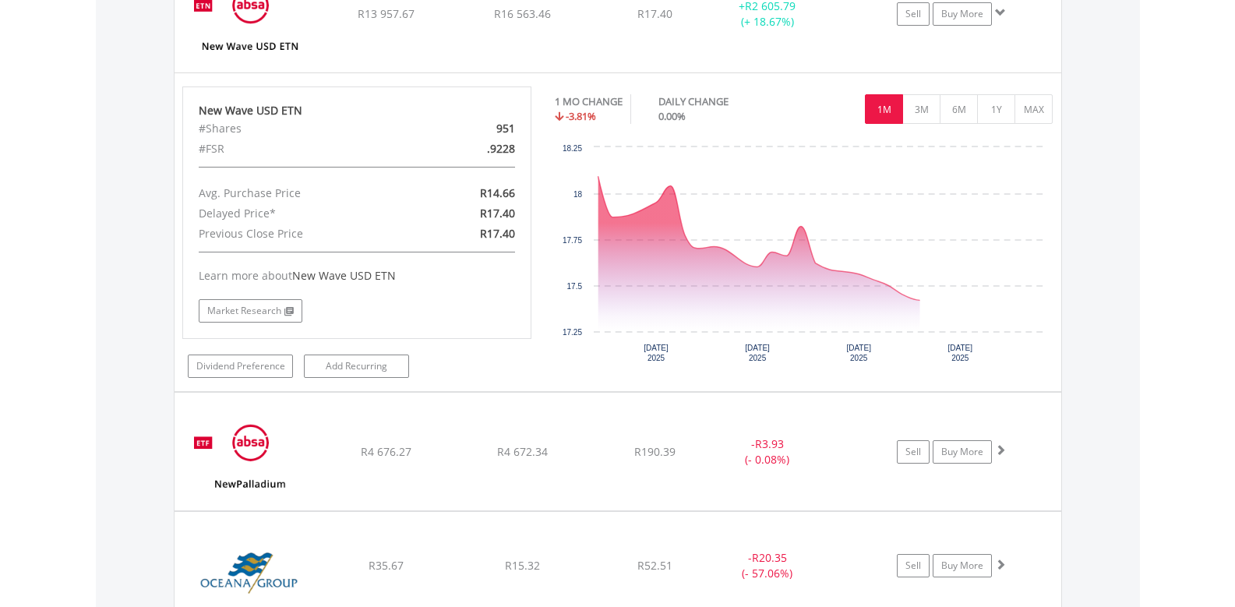
scroll to position [4414, 0]
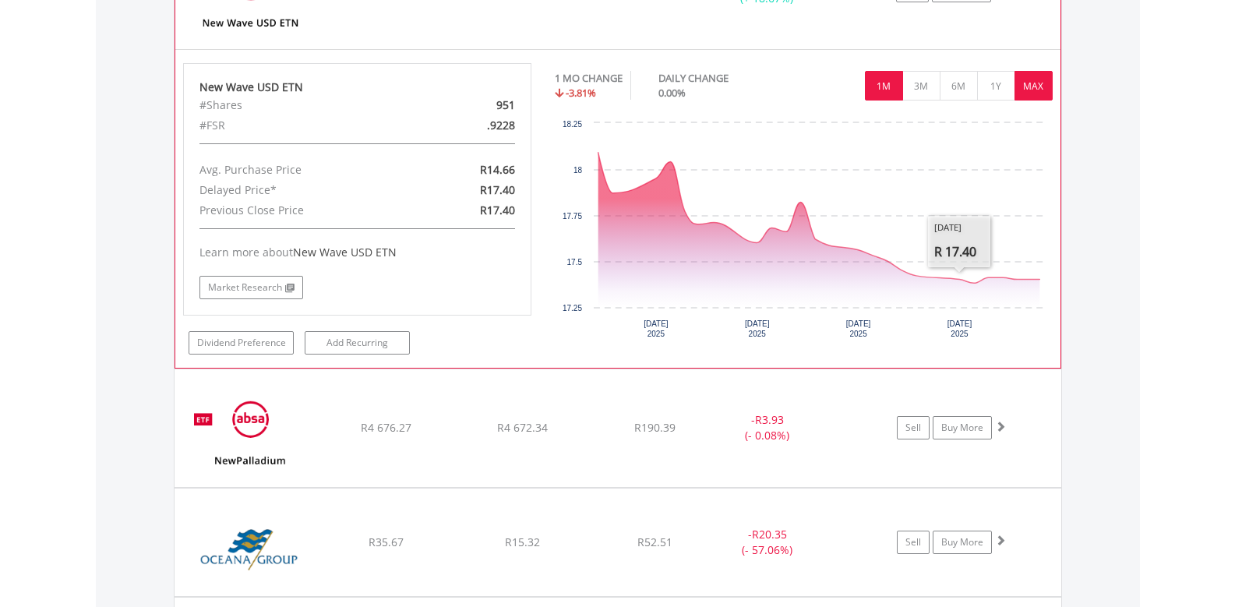
click at [1029, 83] on button "MAX" at bounding box center [1034, 86] width 38 height 30
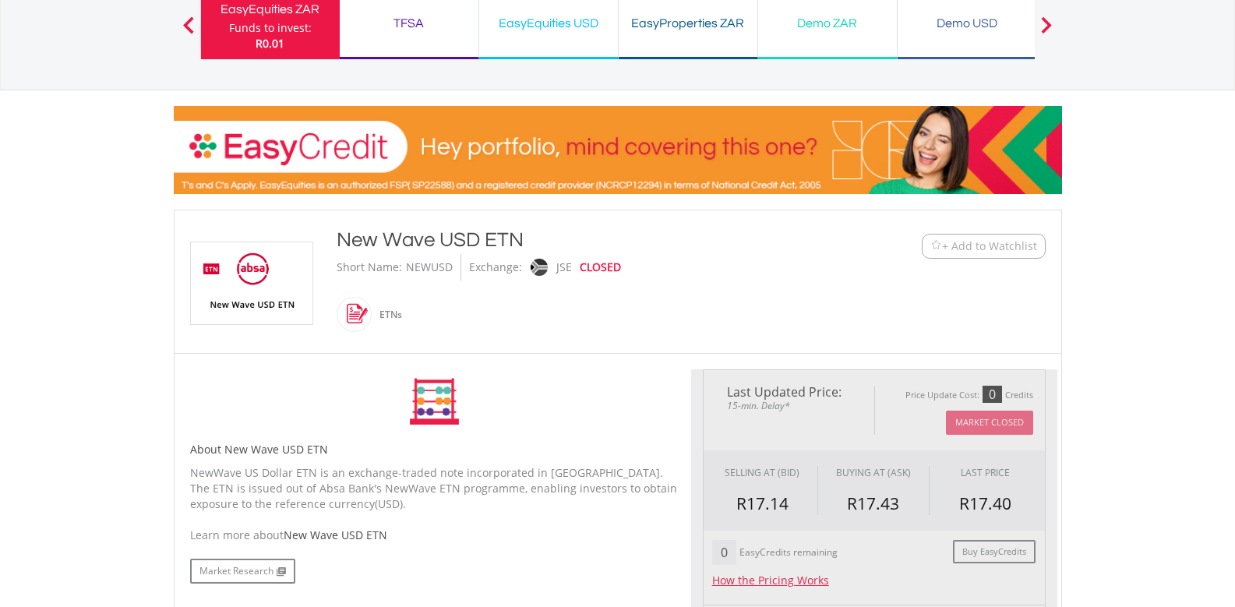
scroll to position [390, 0]
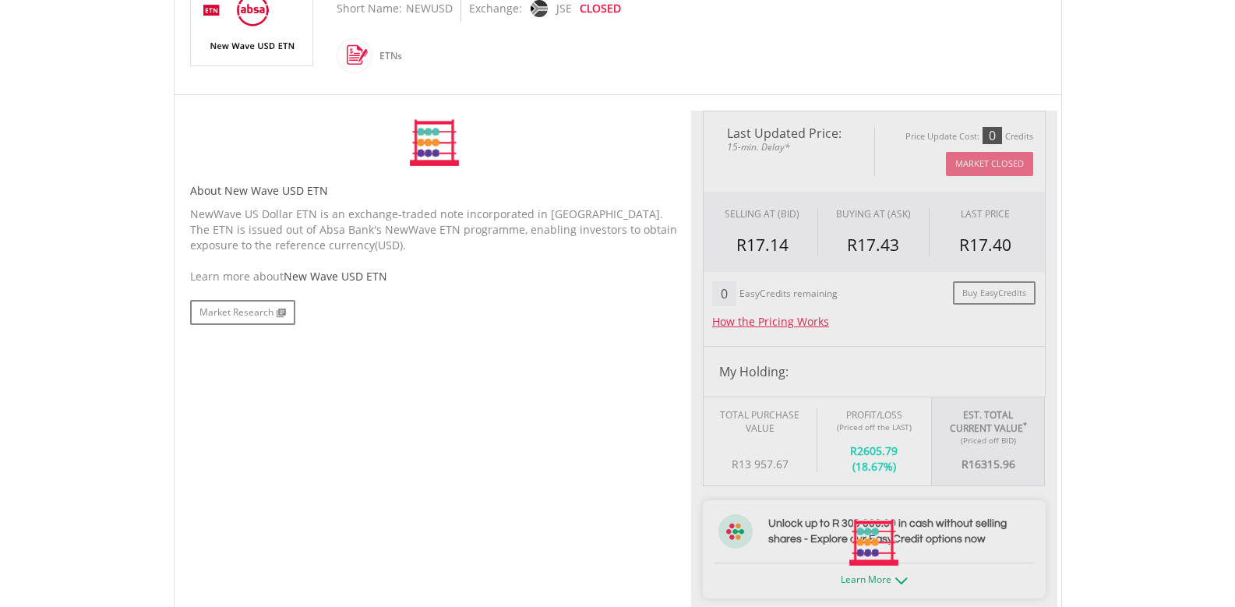
type input "********"
type input "******"
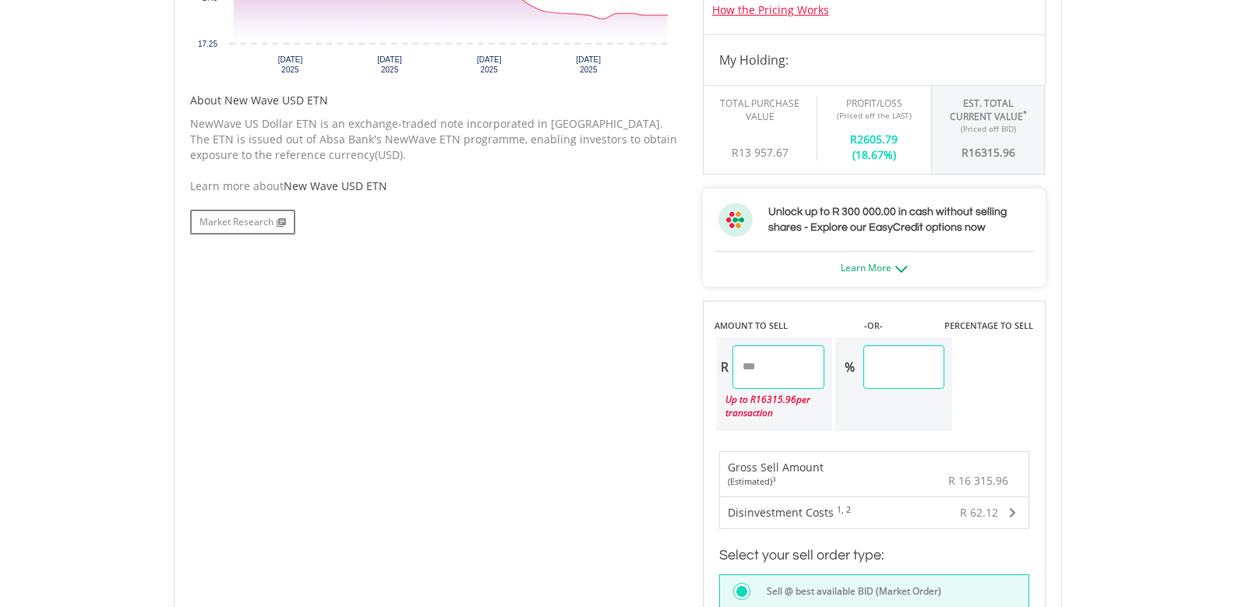
scroll to position [1013, 0]
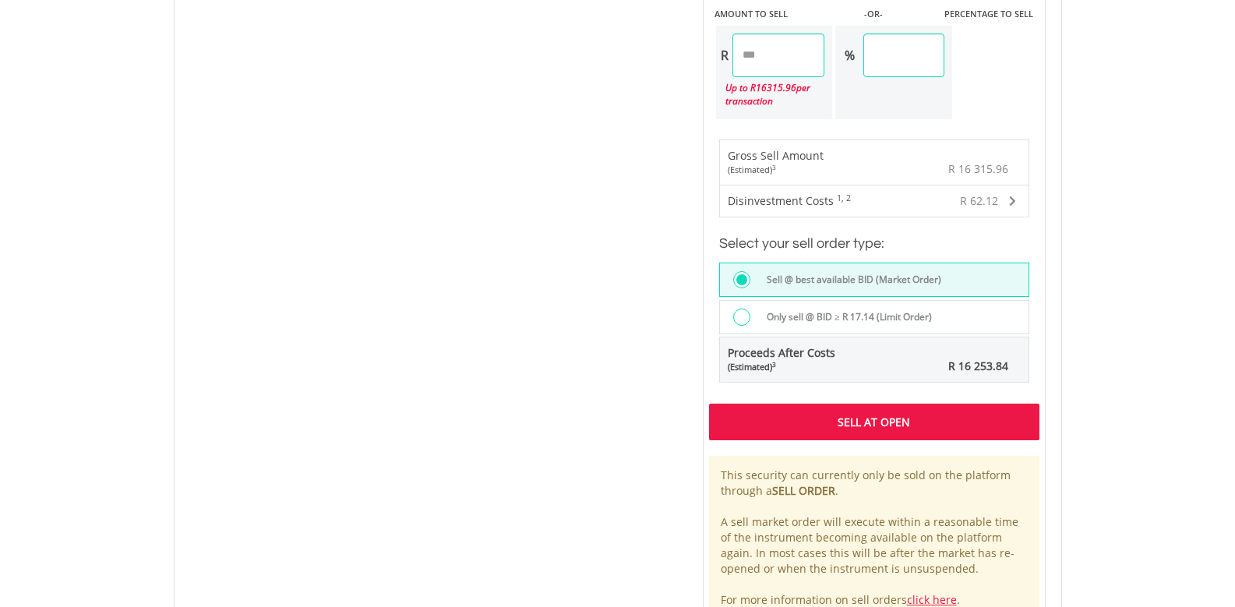
click at [1016, 200] on span at bounding box center [1012, 201] width 7 height 11
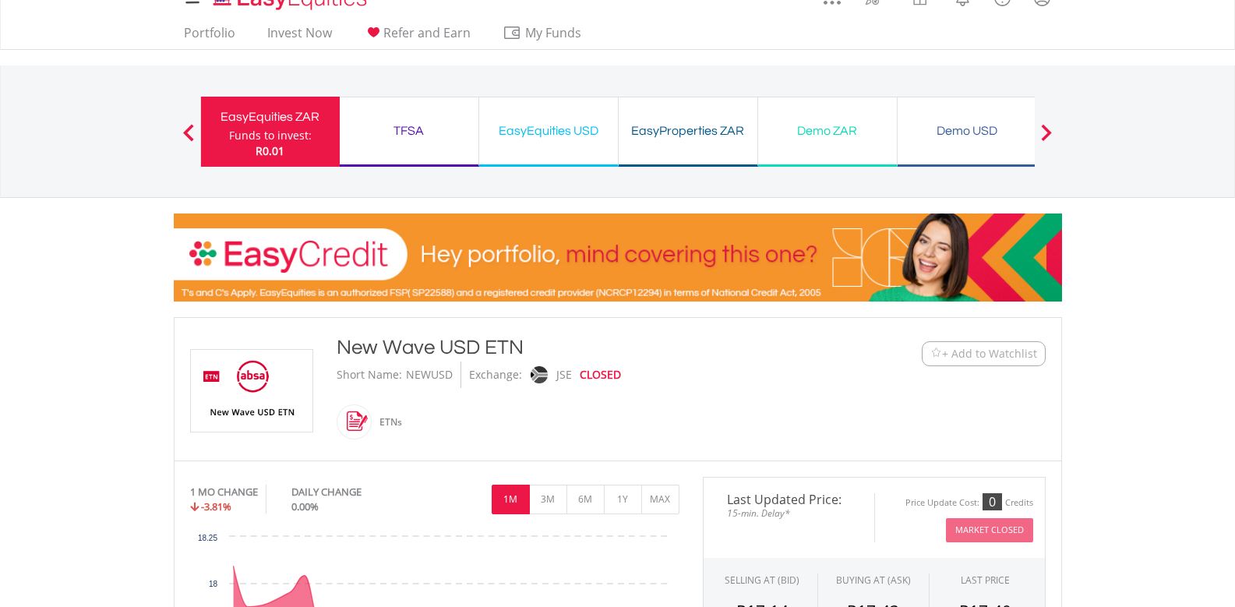
scroll to position [0, 0]
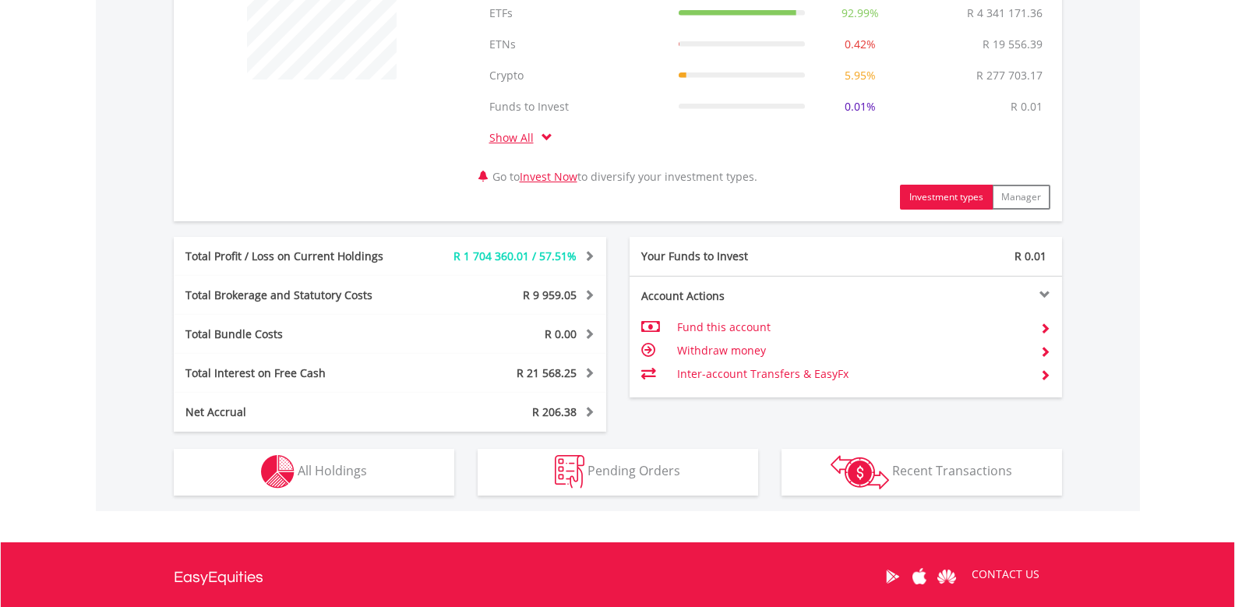
scroll to position [836, 0]
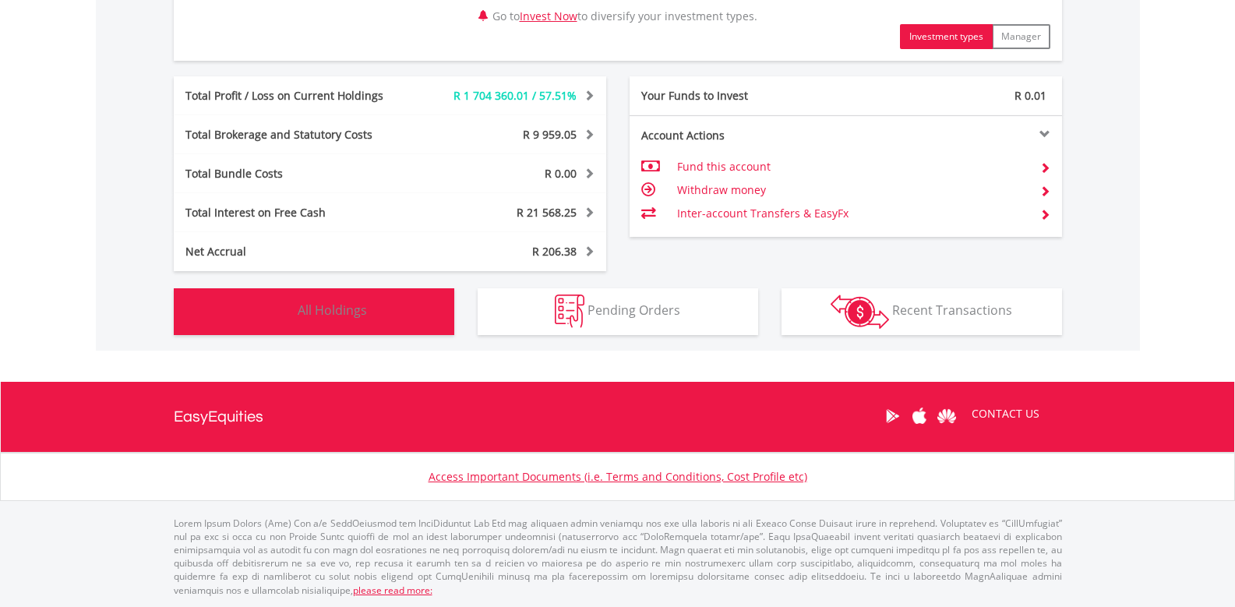
click at [277, 314] on img "button" at bounding box center [278, 312] width 34 height 34
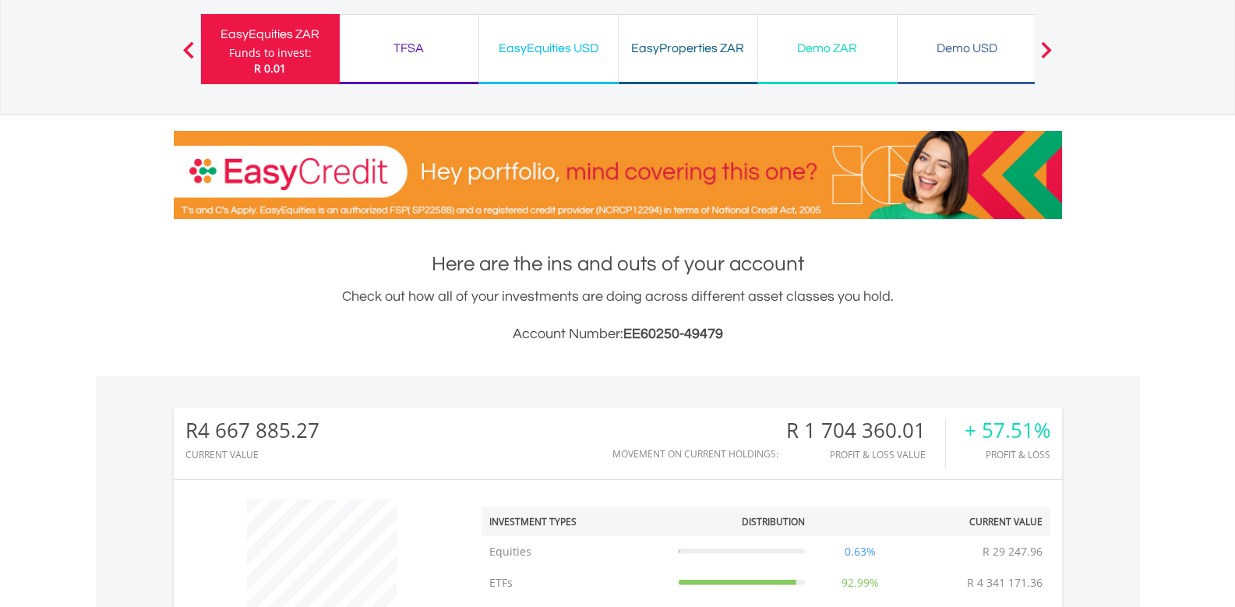
scroll to position [0, 0]
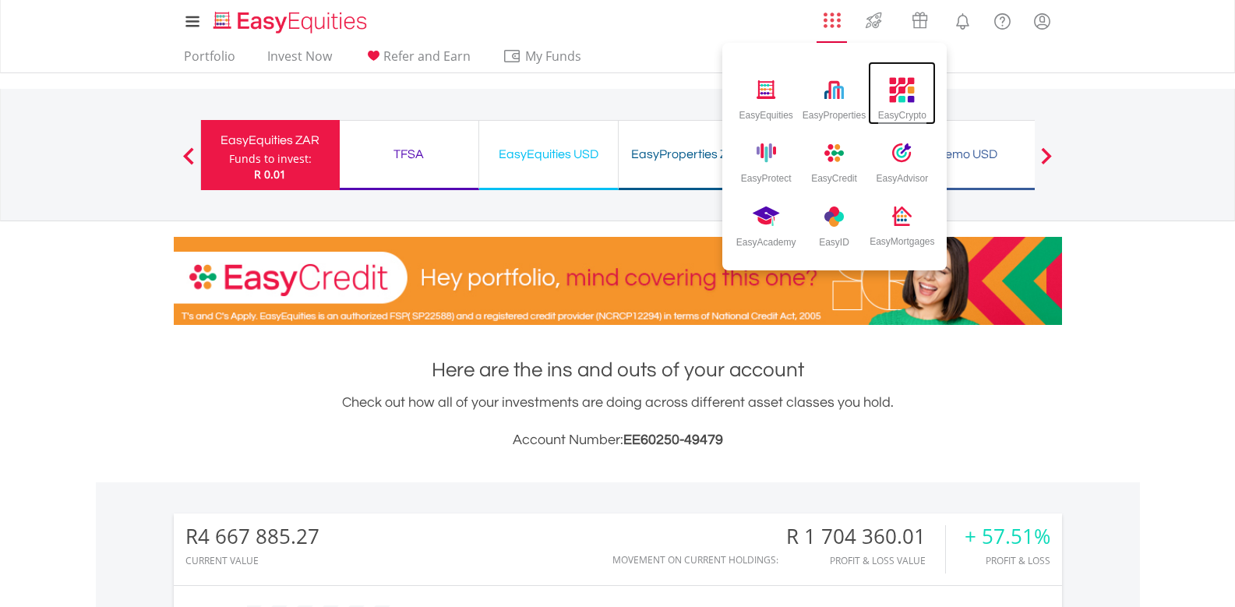
click at [912, 109] on div "EasyCrypto" at bounding box center [902, 112] width 48 height 17
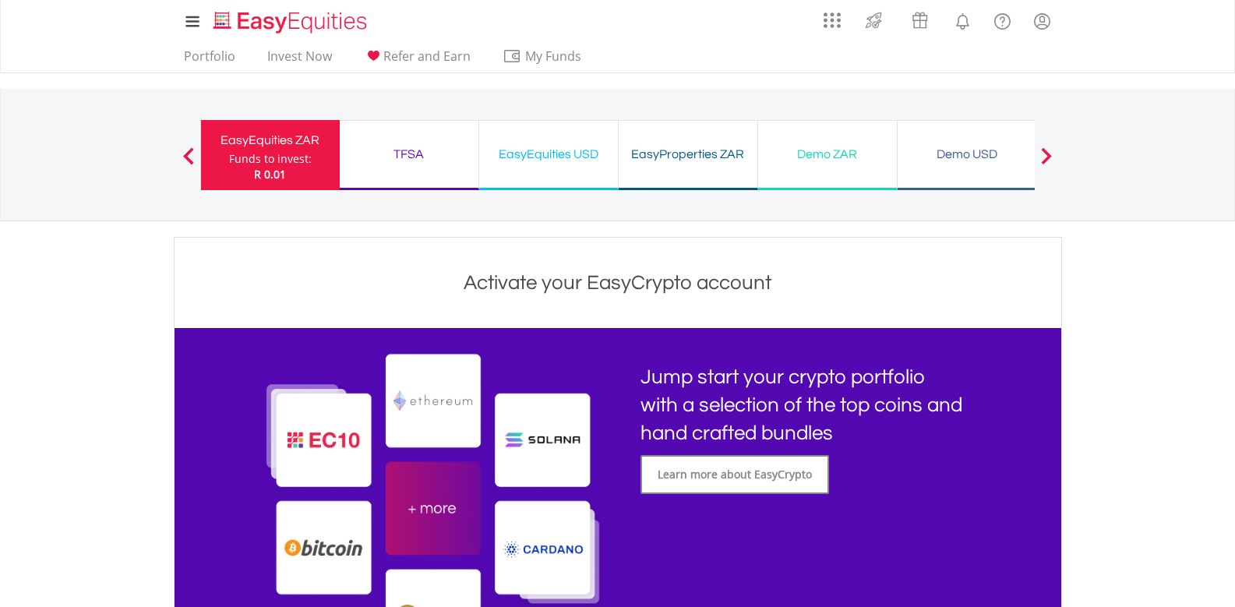
scroll to position [78, 0]
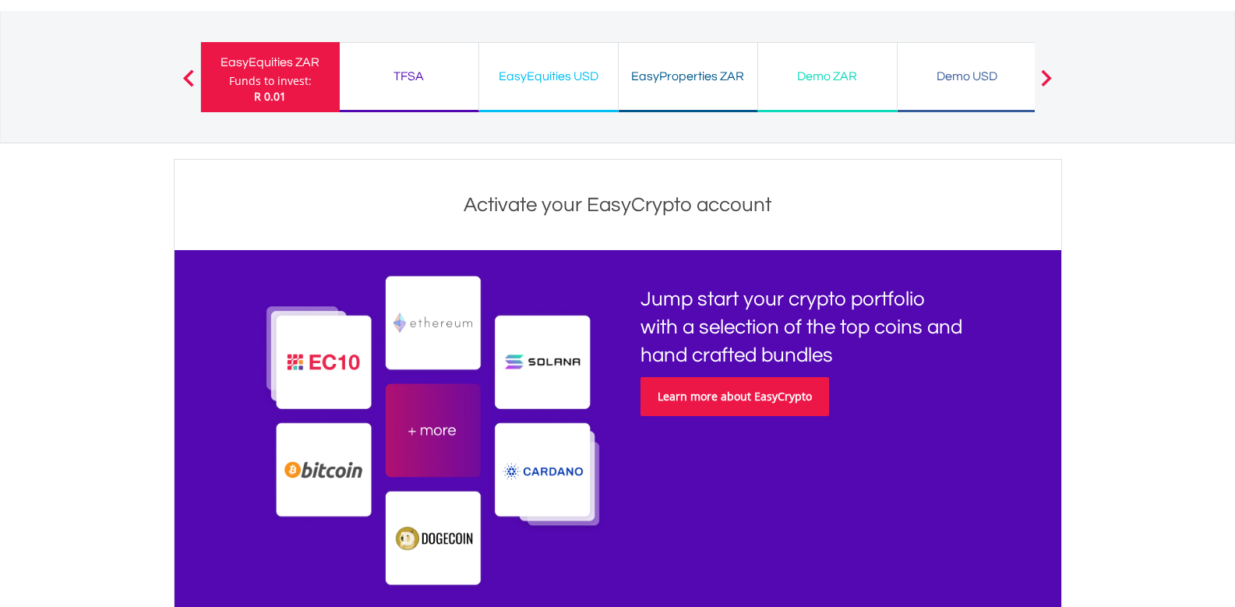
click at [756, 391] on link "Learn more about EasyCrypto" at bounding box center [735, 396] width 189 height 39
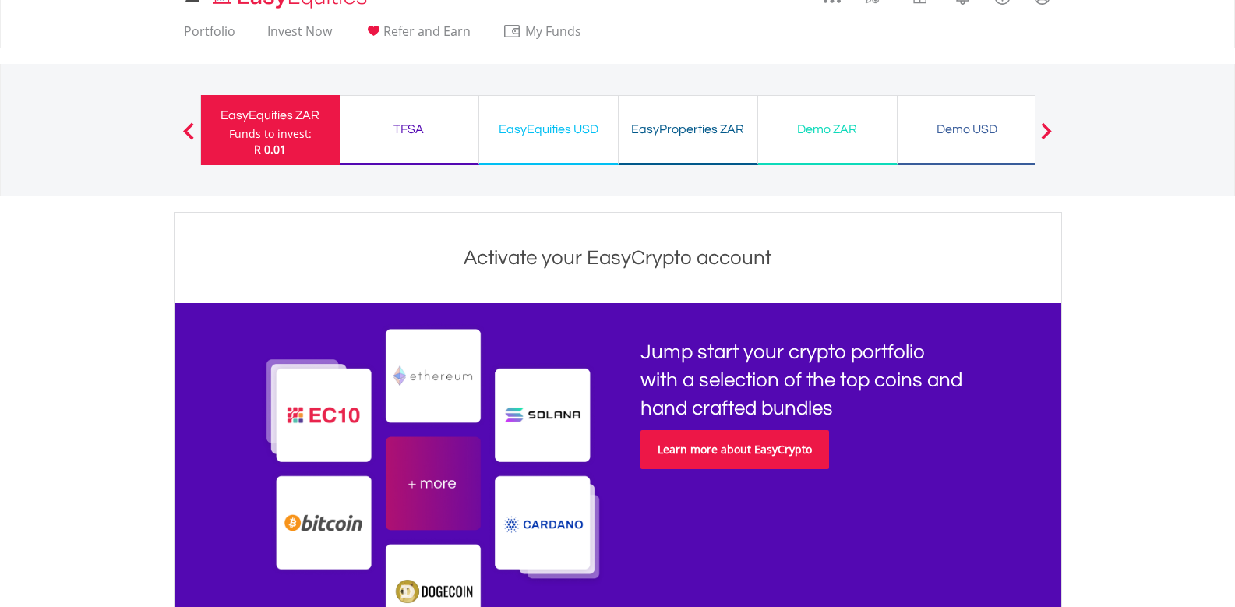
scroll to position [0, 0]
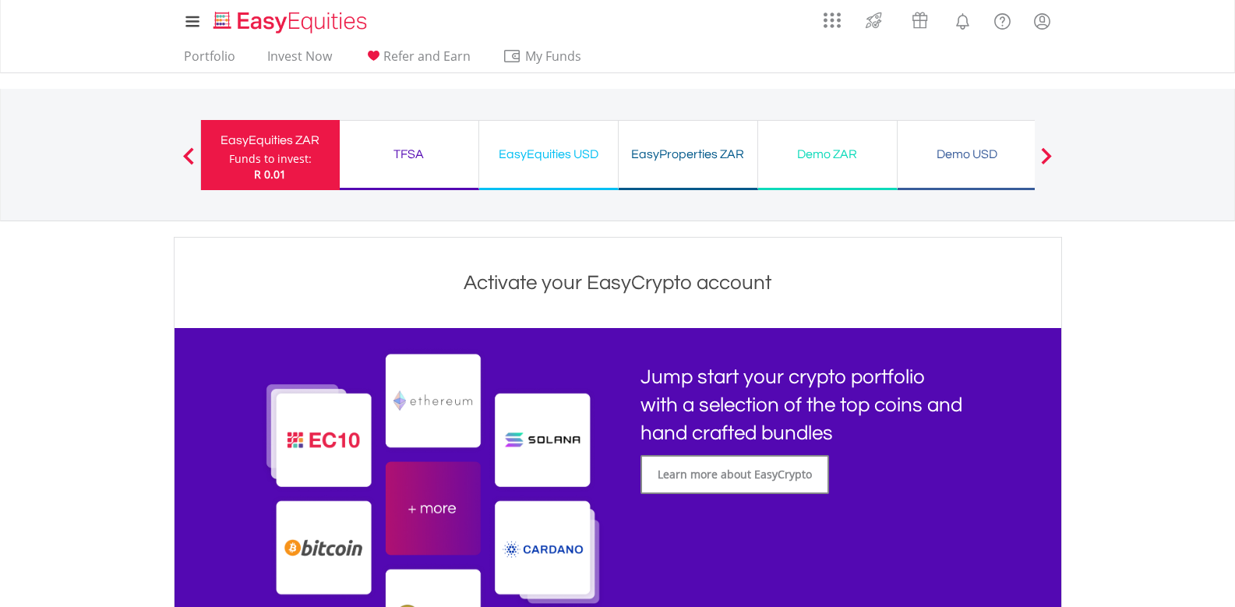
click at [819, 143] on div "Demo ZAR" at bounding box center [828, 154] width 120 height 22
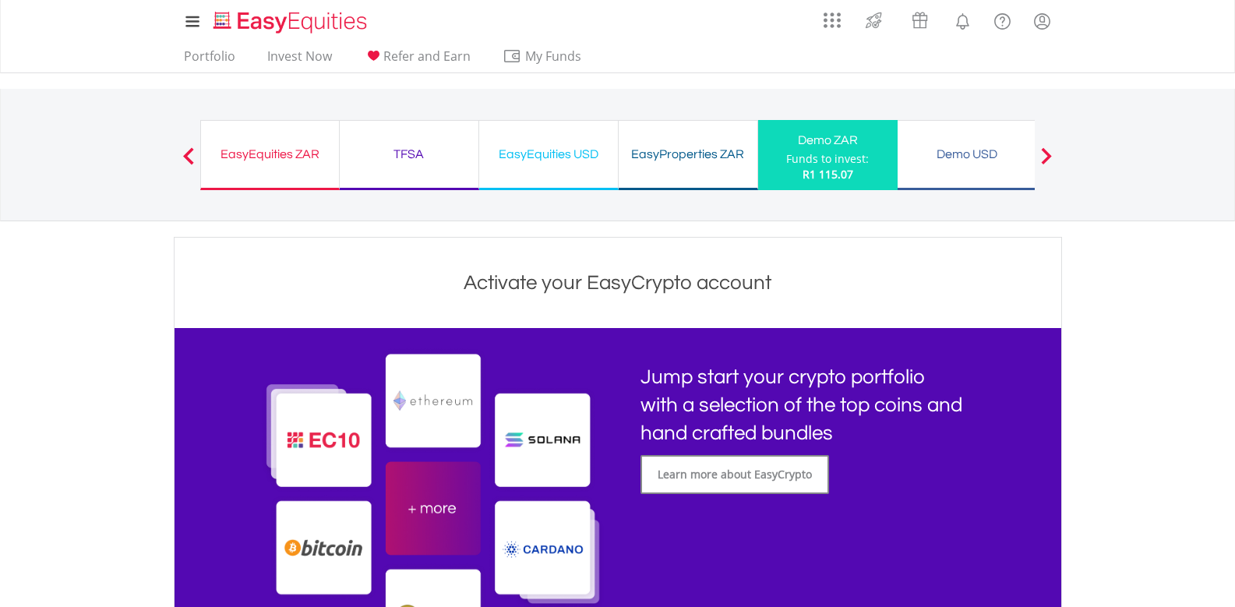
click at [782, 154] on div "Demo ZAR Funds to invest: R1 115.07" at bounding box center [828, 155] width 140 height 70
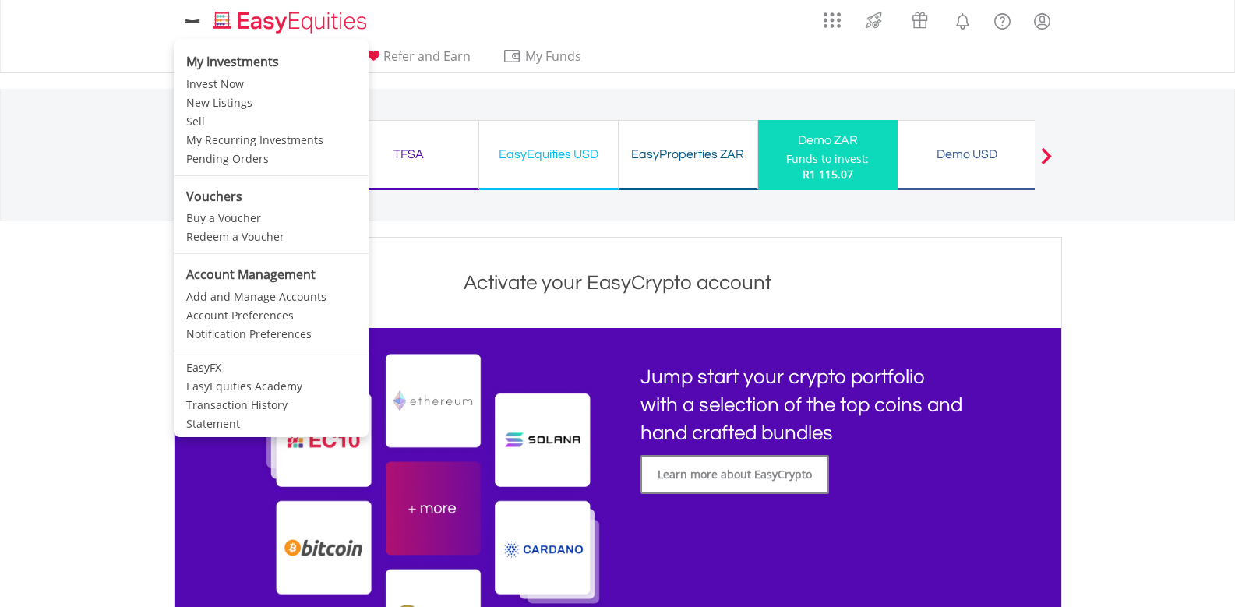
click at [216, 19] on li "My Investments Invest Now New Listings Sell My Recurring Investments Pending Or…" at bounding box center [196, 21] width 45 height 35
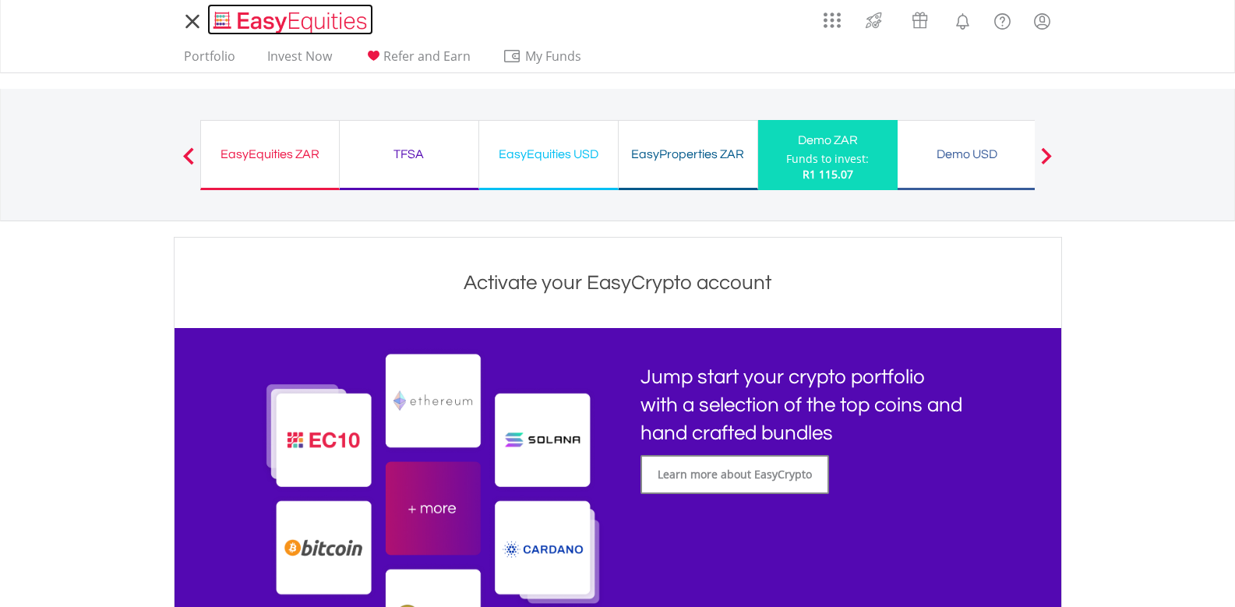
click at [239, 22] on img "Home page" at bounding box center [291, 22] width 163 height 26
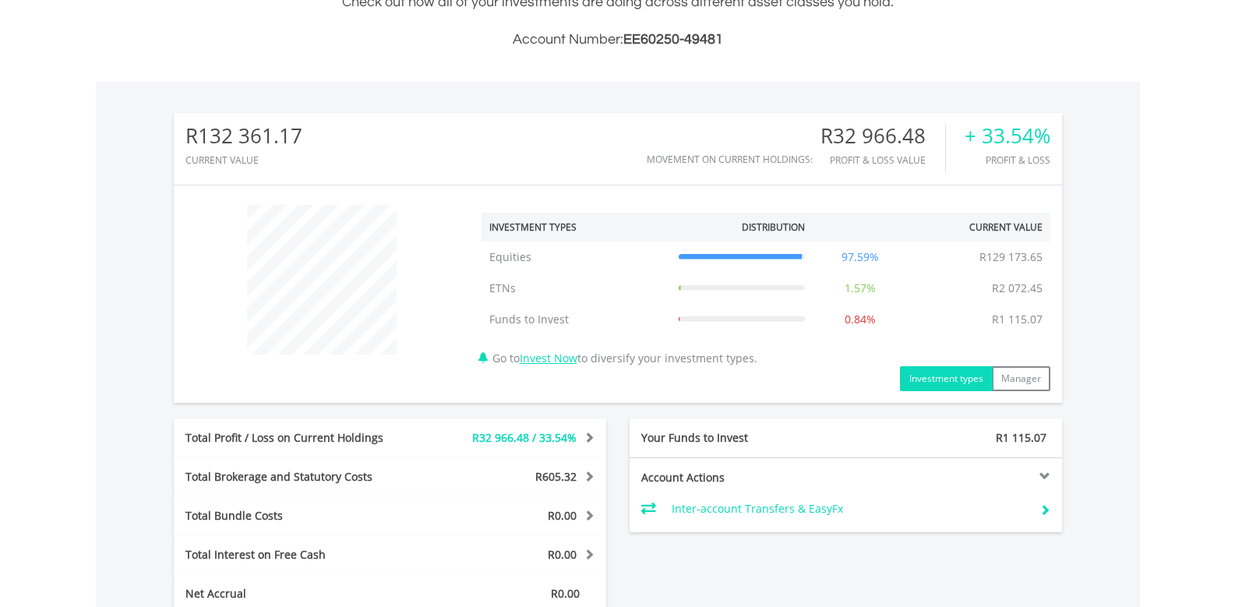
scroll to position [701, 0]
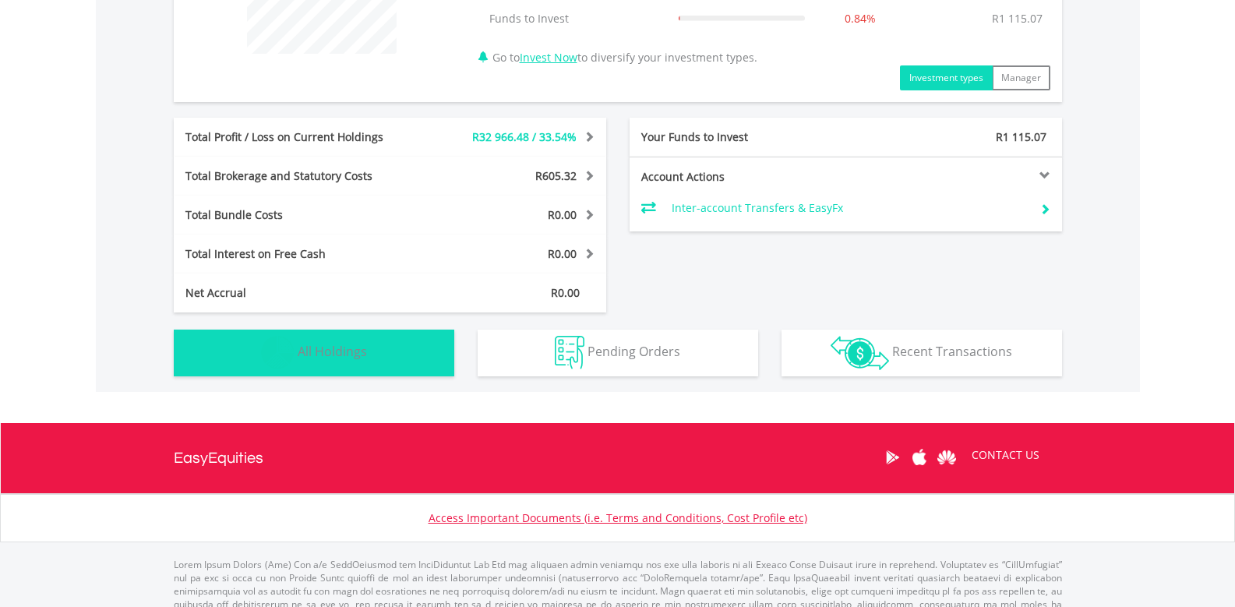
click at [338, 364] on button "Holdings All Holdings" at bounding box center [314, 353] width 281 height 47
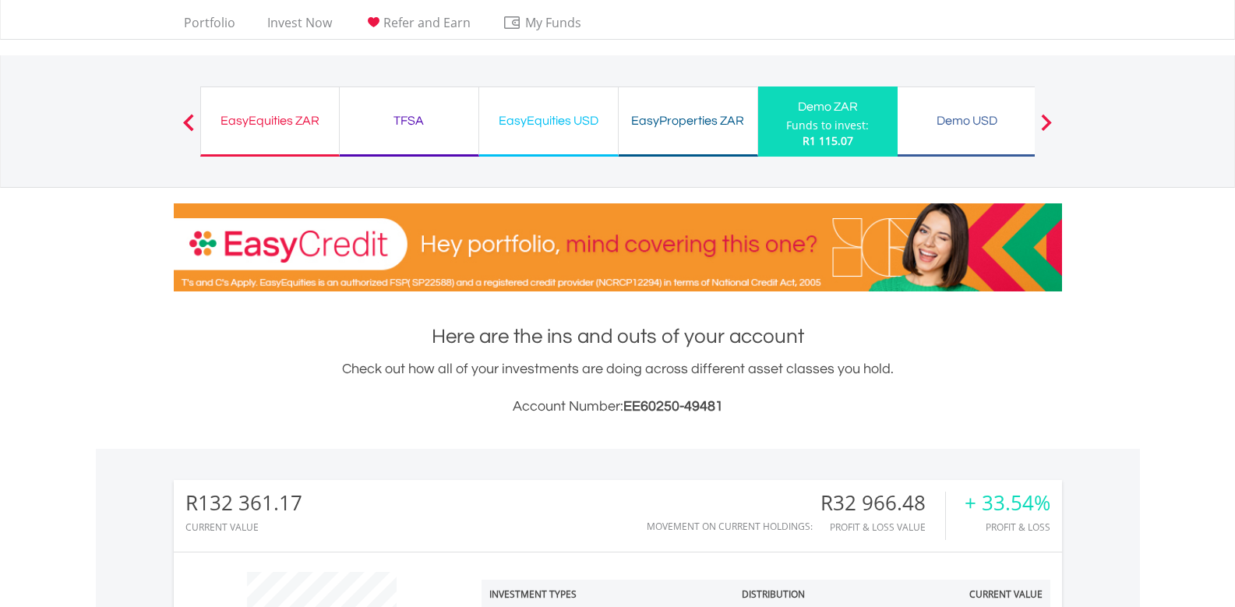
scroll to position [0, 0]
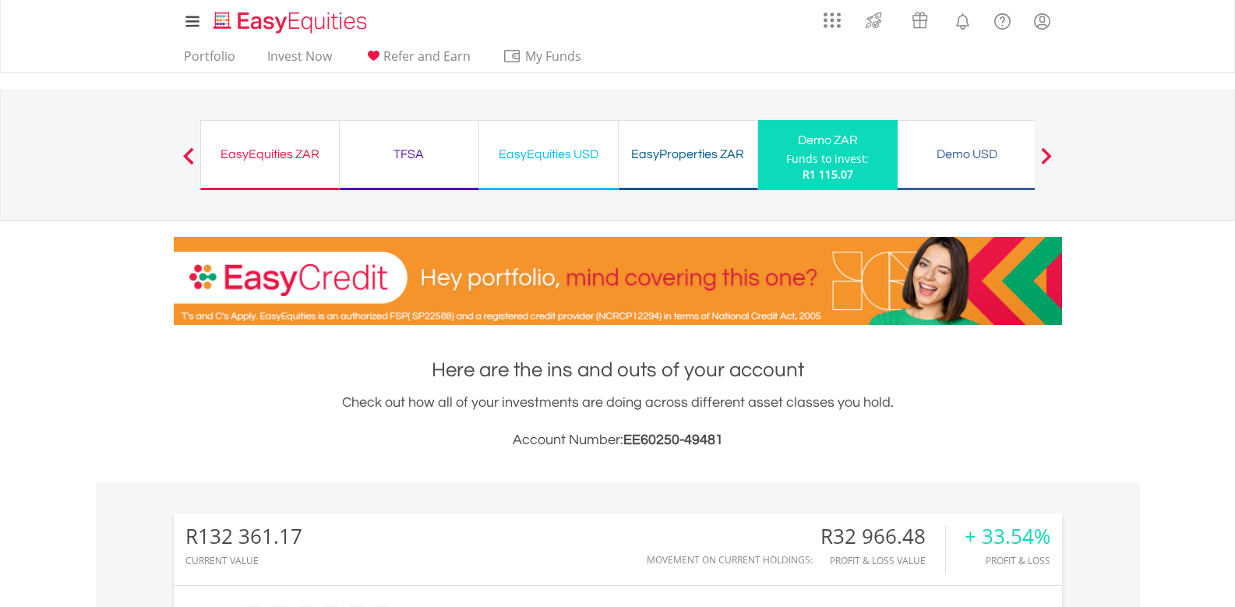
drag, startPoint x: 295, startPoint y: 161, endPoint x: 365, endPoint y: 184, distance: 73.9
click at [295, 162] on div "EasyEquities ZAR" at bounding box center [269, 154] width 119 height 22
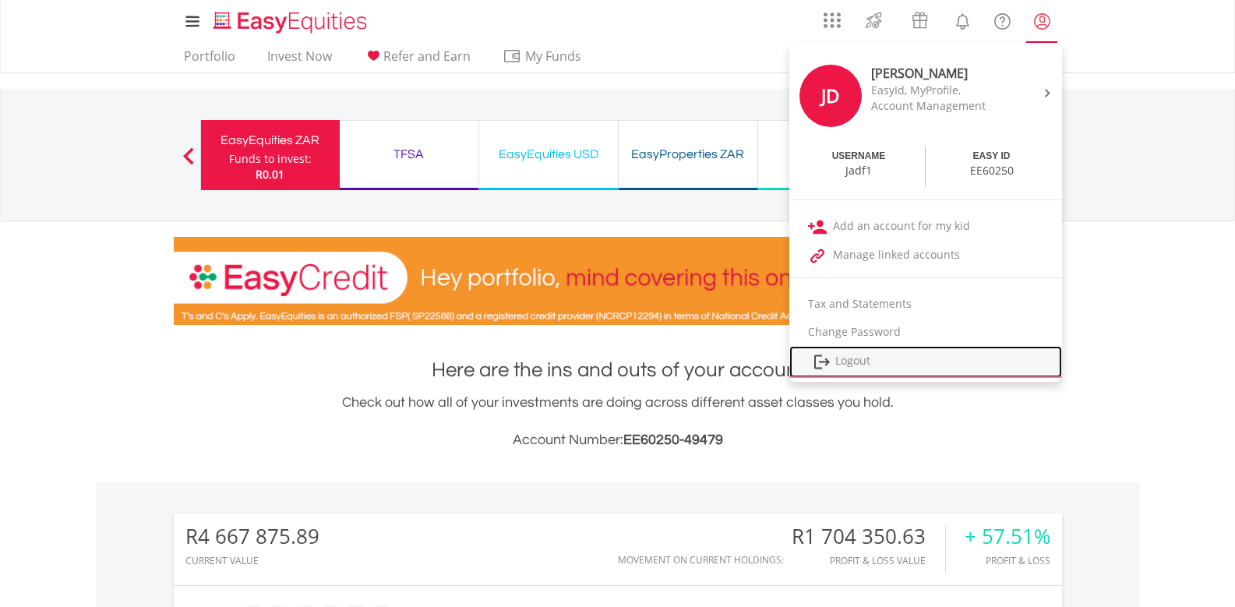
click at [845, 366] on link "Logout" at bounding box center [926, 362] width 273 height 32
